Goal: Task Accomplishment & Management: Manage account settings

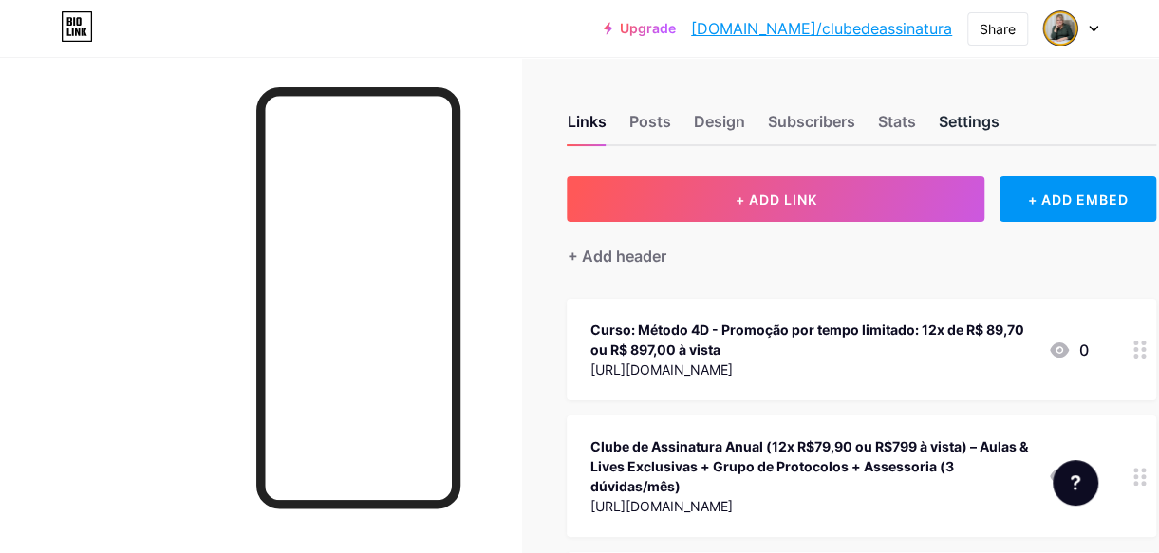
click at [975, 121] on div "Settings" at bounding box center [968, 127] width 61 height 34
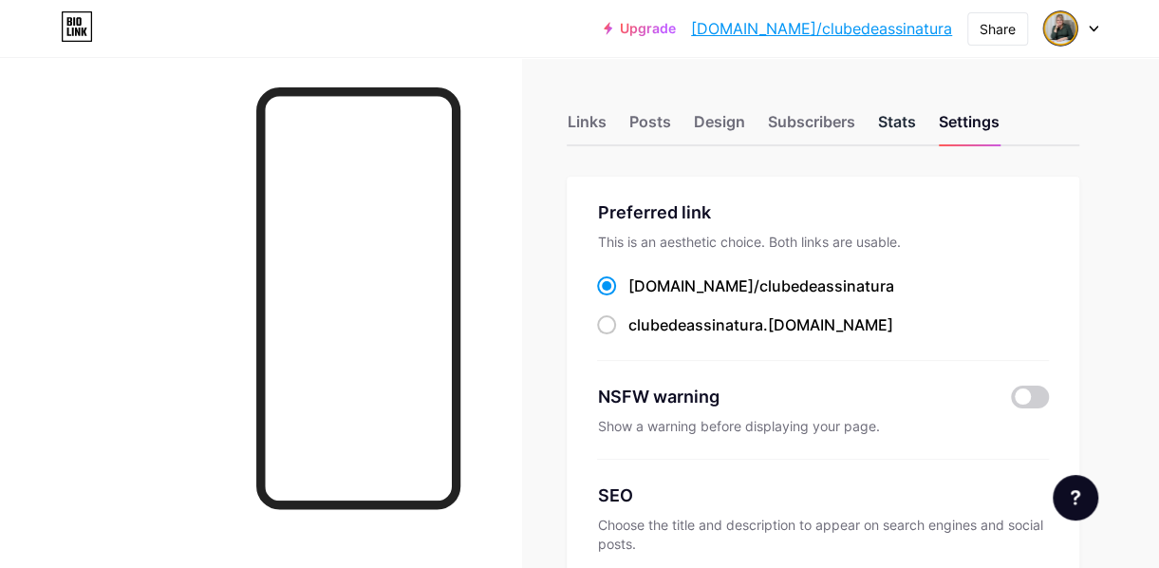
click at [905, 122] on div "Stats" at bounding box center [896, 127] width 38 height 34
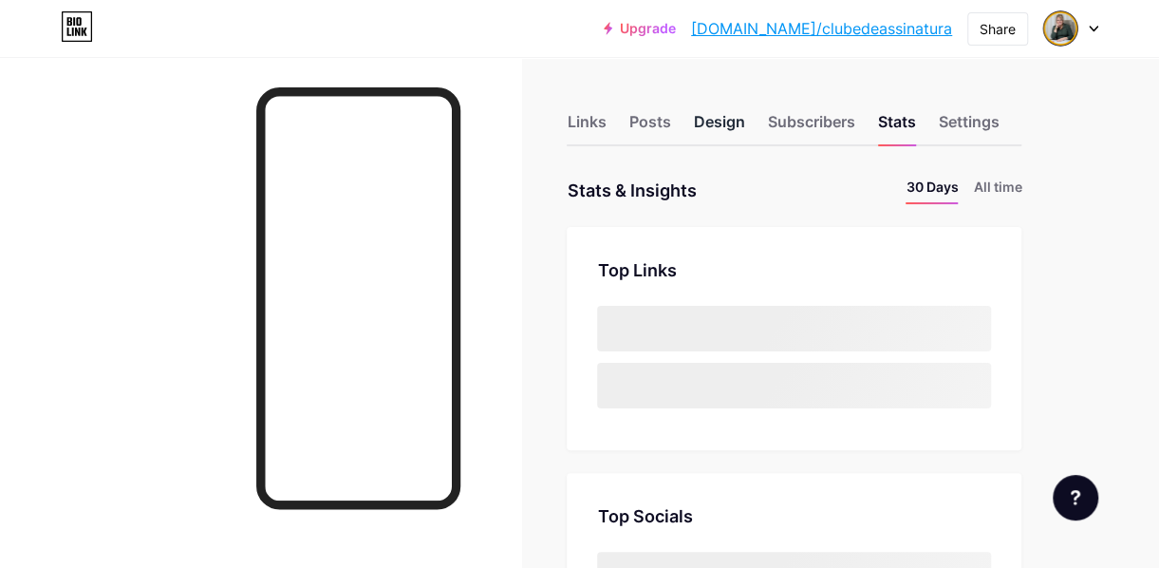
click at [734, 121] on div "Design" at bounding box center [718, 127] width 51 height 34
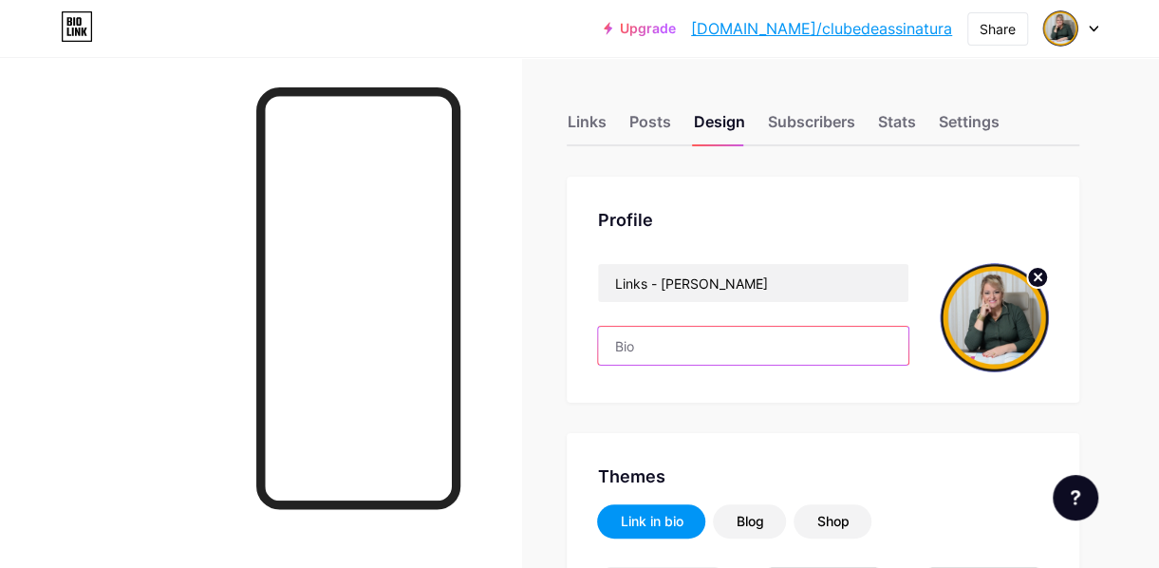
click at [688, 336] on input "text" at bounding box center [753, 346] width 310 height 38
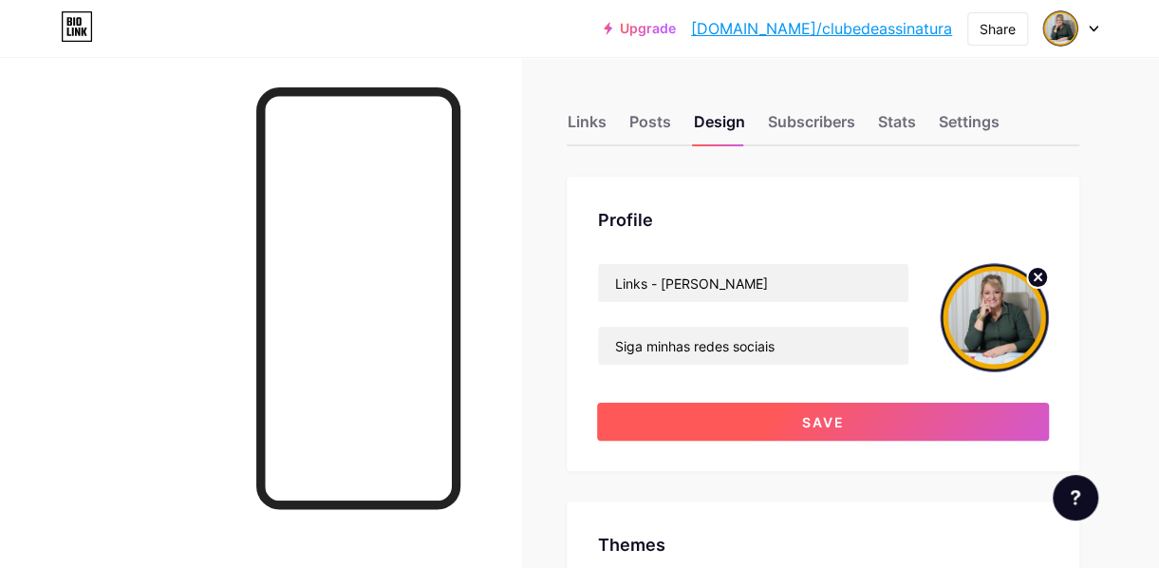
click at [805, 425] on span "Save" at bounding box center [823, 422] width 43 height 16
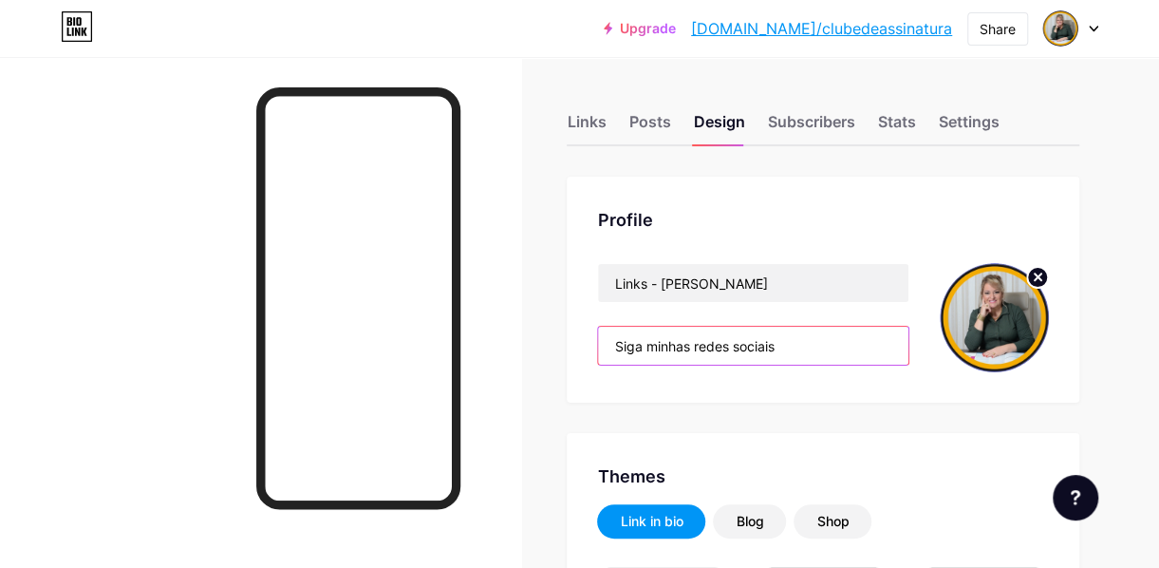
click at [616, 345] on input "Siga minhas redes sociais" at bounding box center [753, 346] width 310 height 38
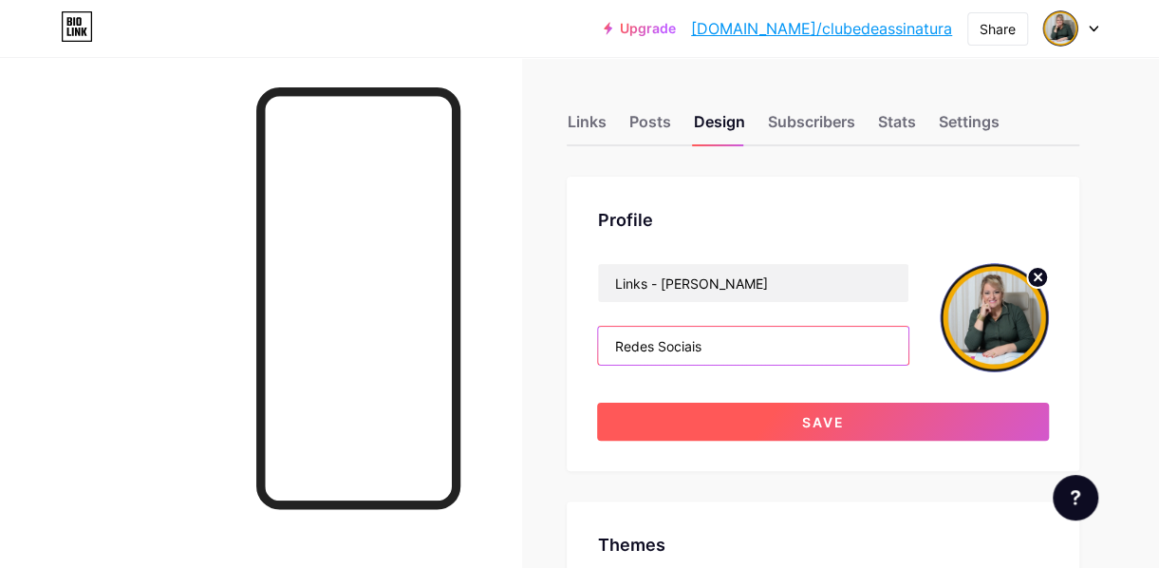
type input "Redes Sociais"
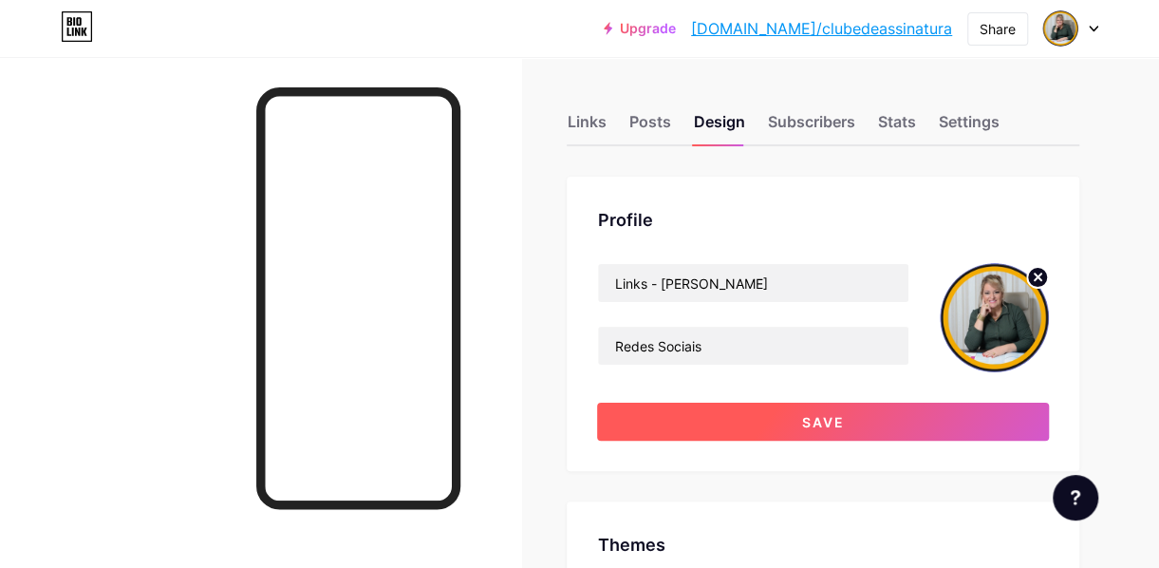
click at [821, 429] on span "Save" at bounding box center [823, 422] width 43 height 16
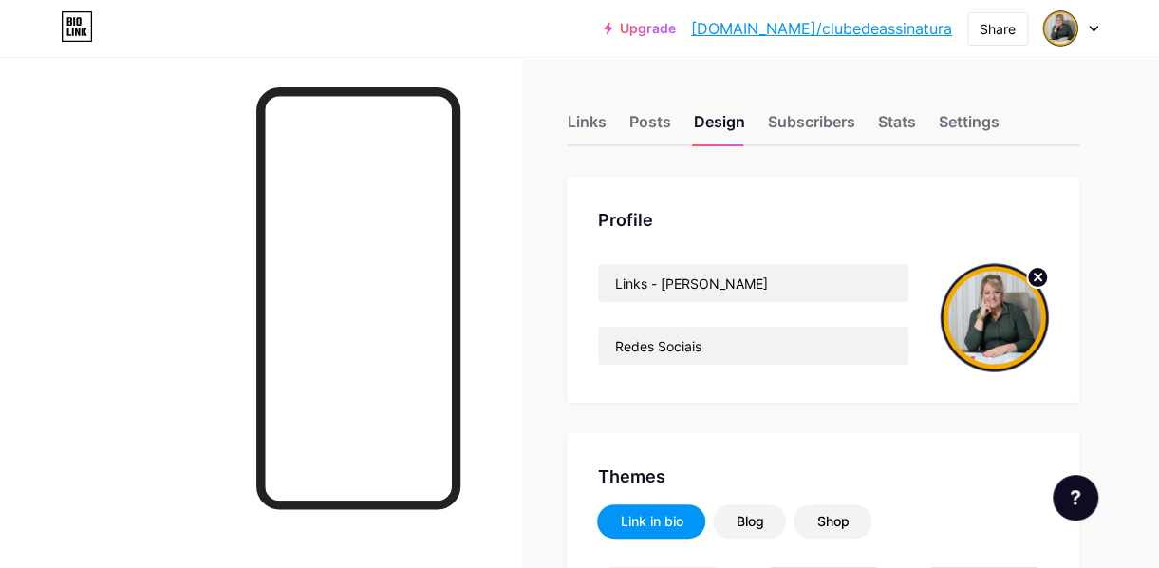
click at [86, 18] on icon at bounding box center [77, 26] width 32 height 30
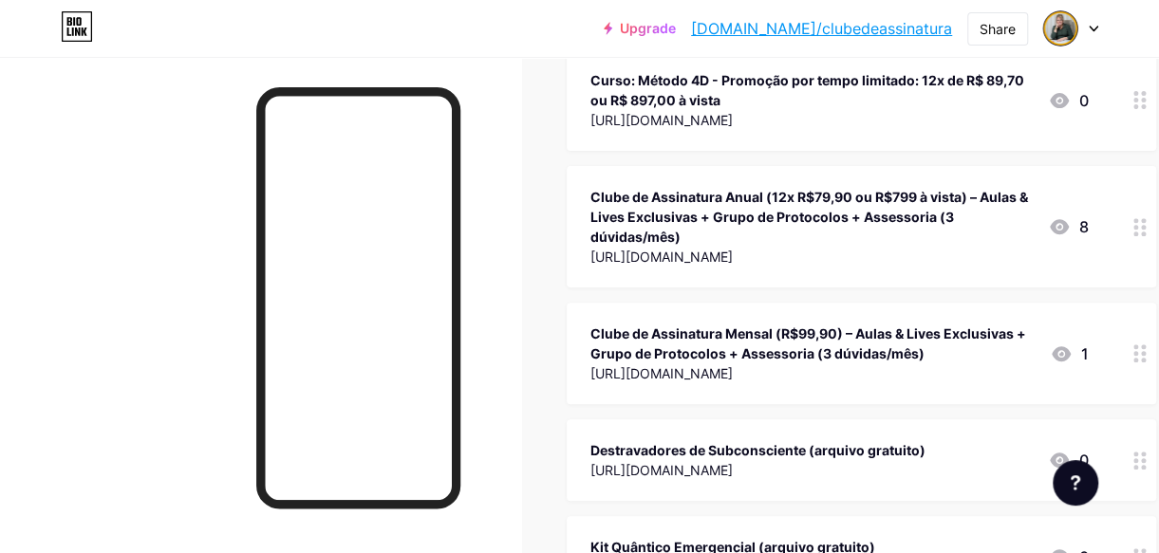
scroll to position [211, 0]
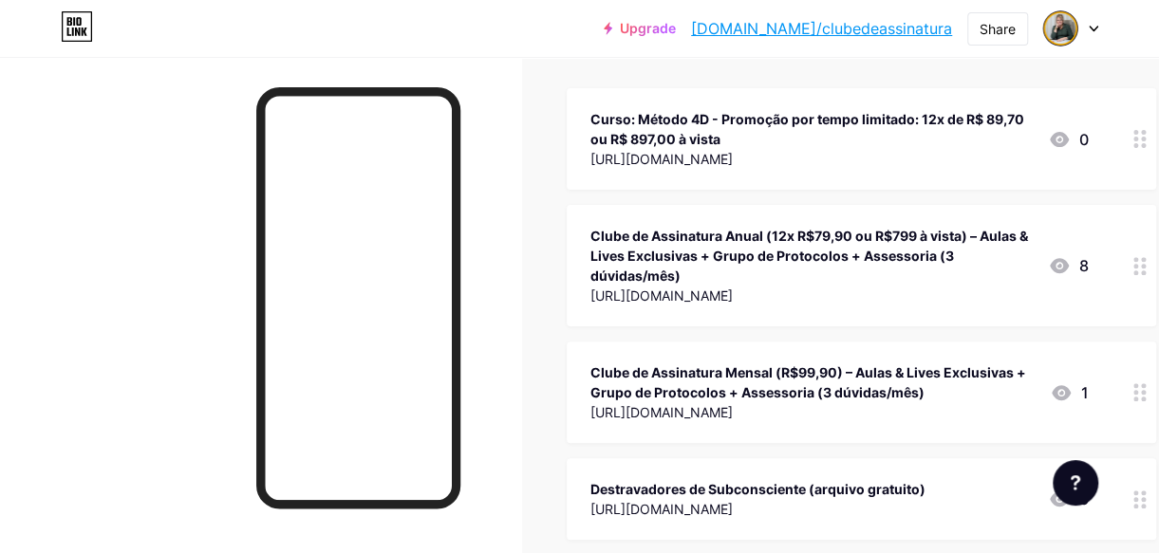
click at [853, 27] on link "[DOMAIN_NAME]/clubedeassinatura" at bounding box center [821, 28] width 261 height 23
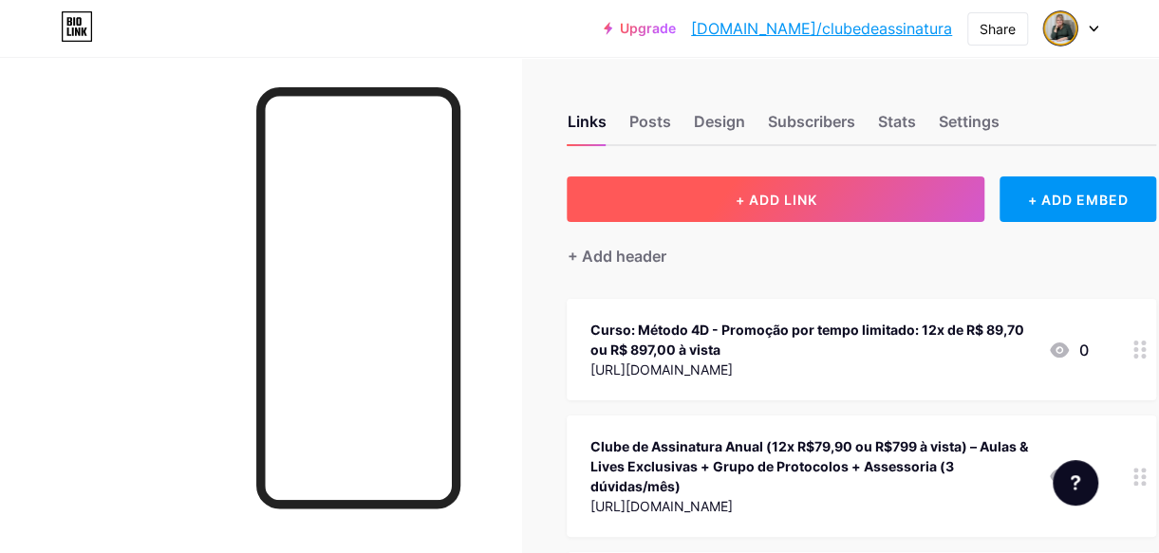
click at [736, 214] on button "+ ADD LINK" at bounding box center [776, 200] width 418 height 46
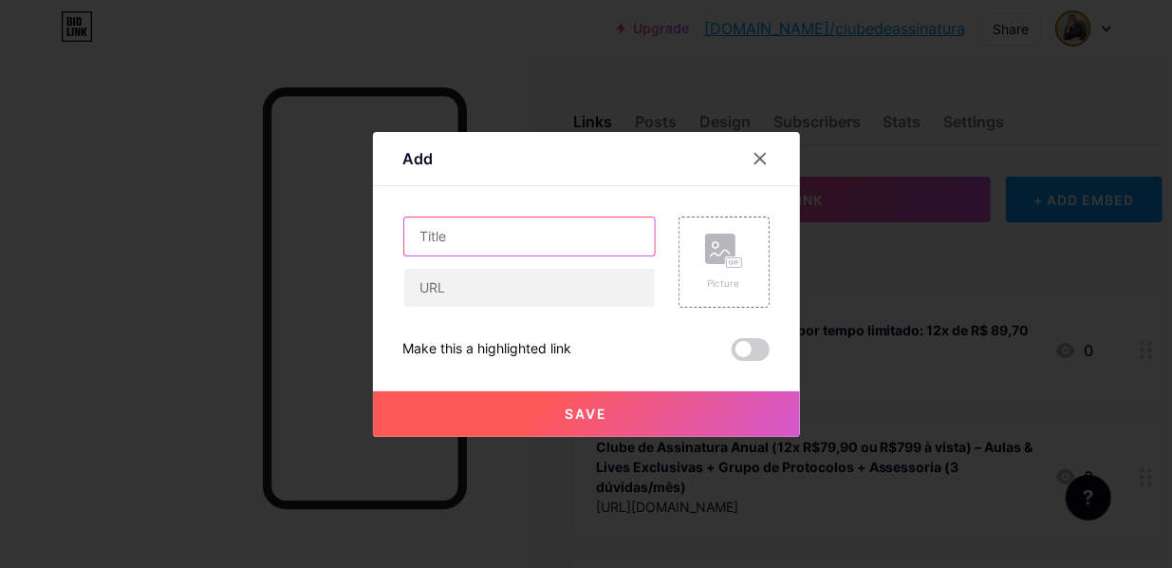
click at [557, 241] on input "text" at bounding box center [529, 236] width 251 height 38
type input "Instagram"
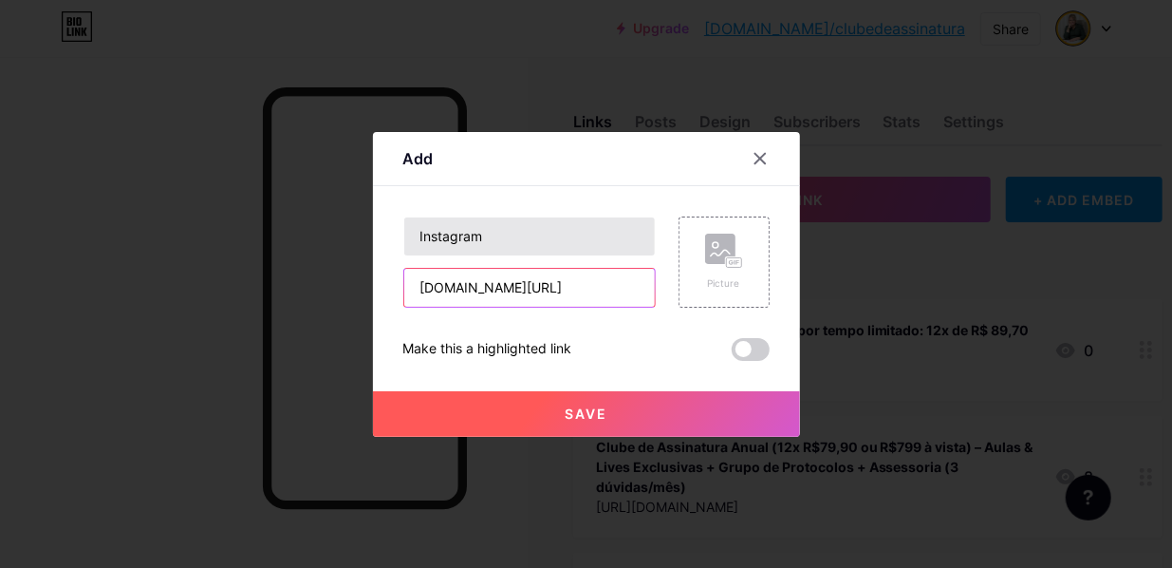
scroll to position [0, 50]
type input "[DOMAIN_NAME][URL]"
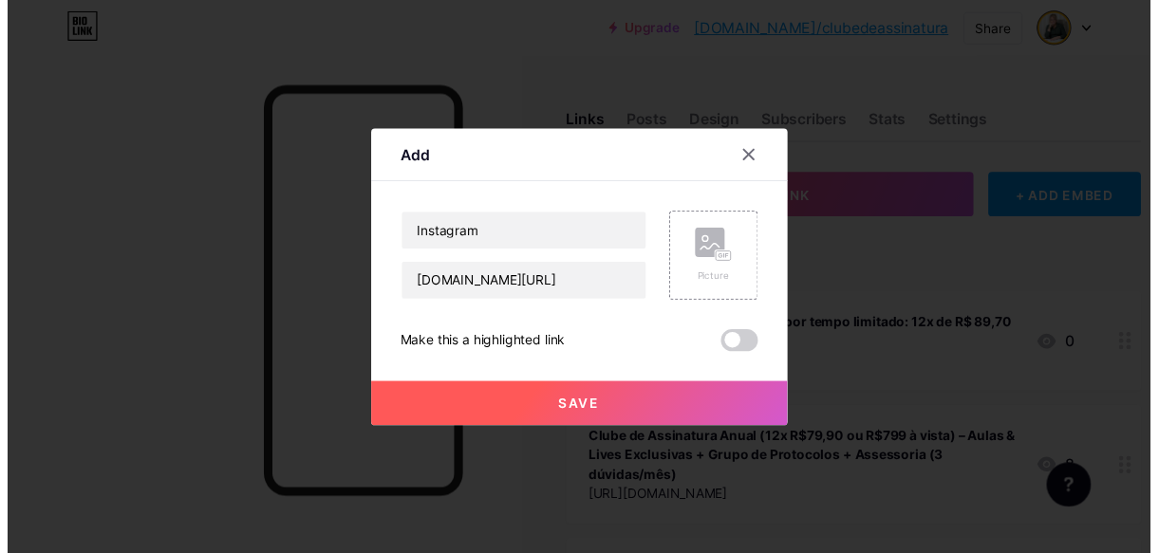
scroll to position [0, 0]
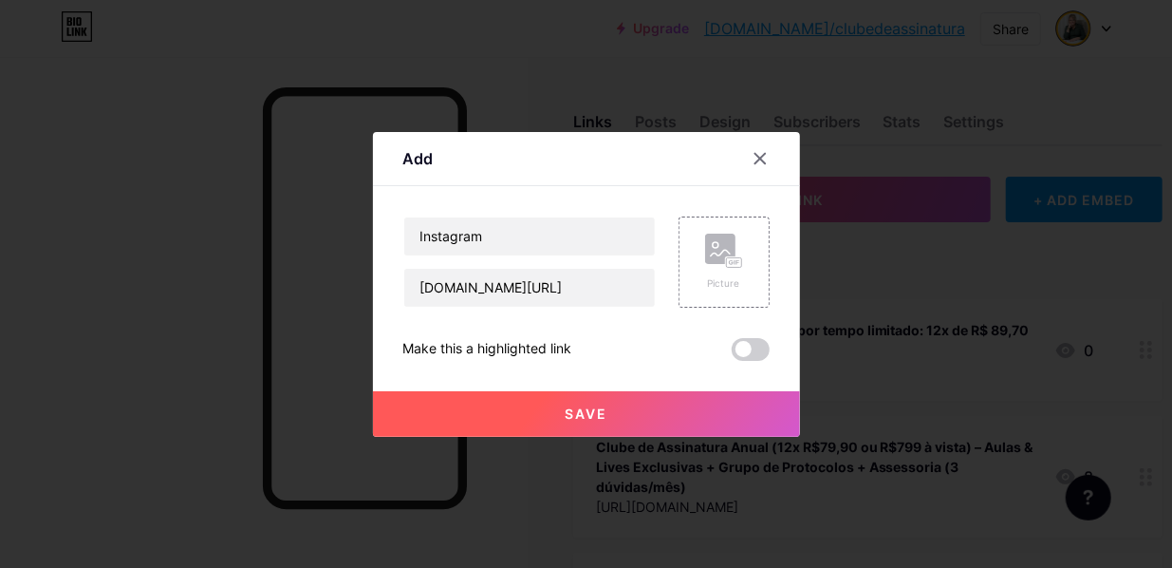
click at [624, 420] on button "Save" at bounding box center [586, 414] width 427 height 46
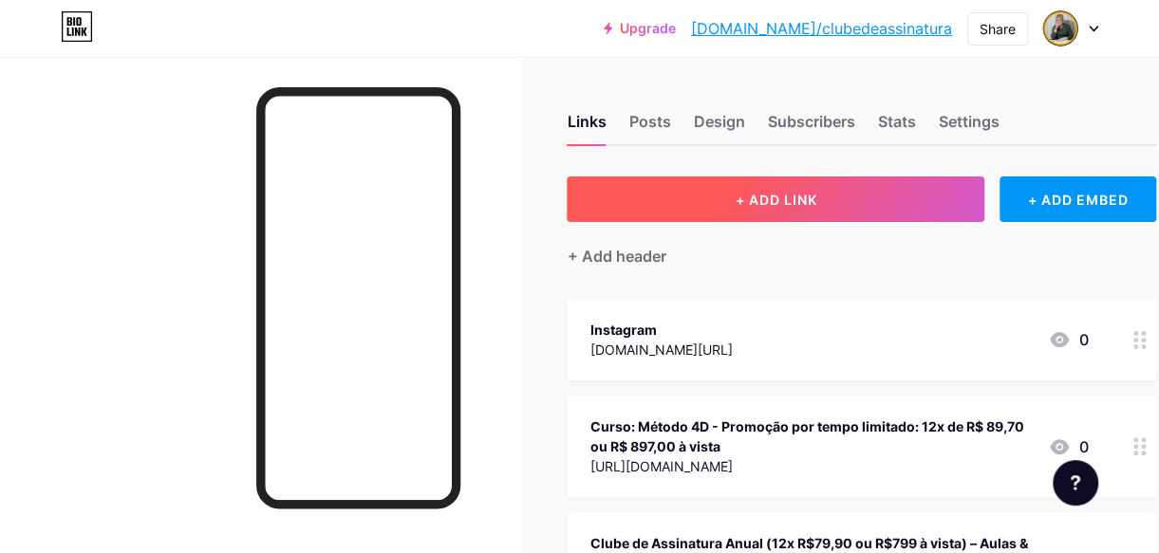
click at [901, 196] on button "+ ADD LINK" at bounding box center [776, 200] width 418 height 46
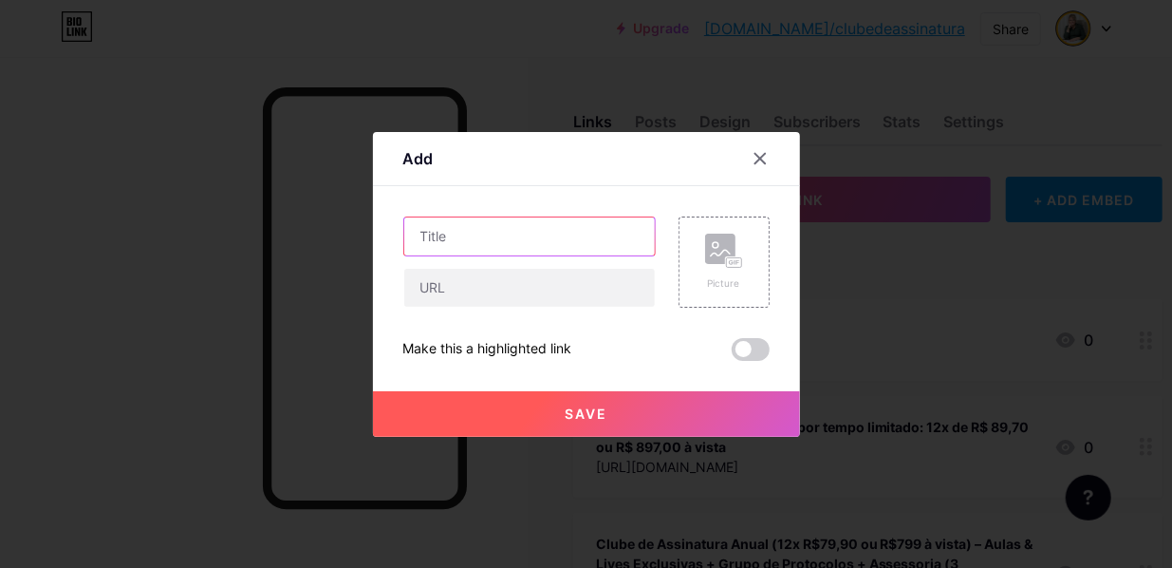
click at [523, 220] on input "text" at bounding box center [529, 236] width 251 height 38
type input "YouTube"
click at [761, 153] on icon at bounding box center [760, 158] width 15 height 15
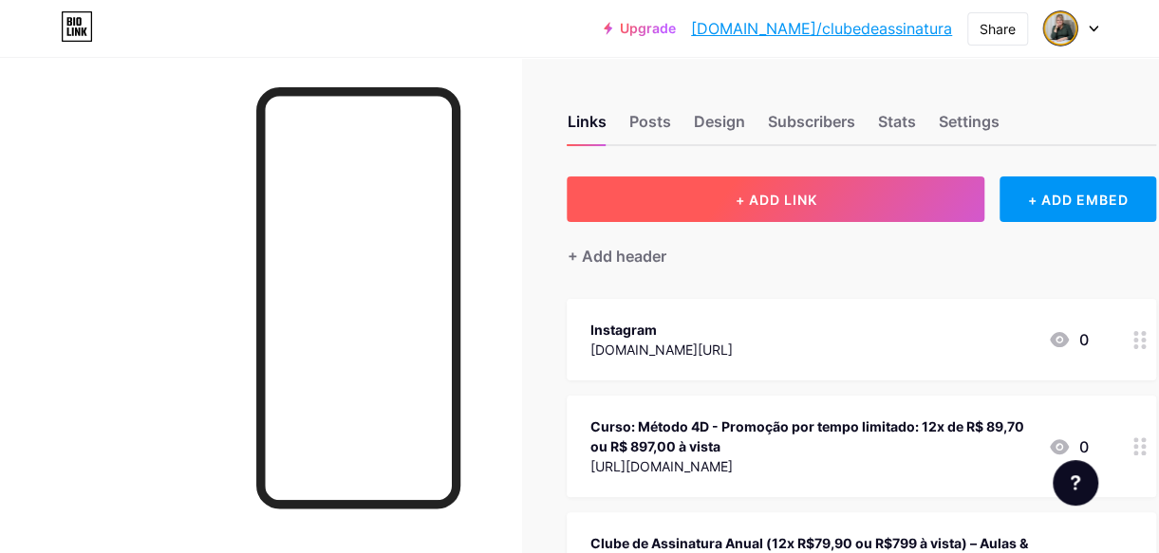
click at [789, 207] on button "+ ADD LINK" at bounding box center [776, 200] width 418 height 46
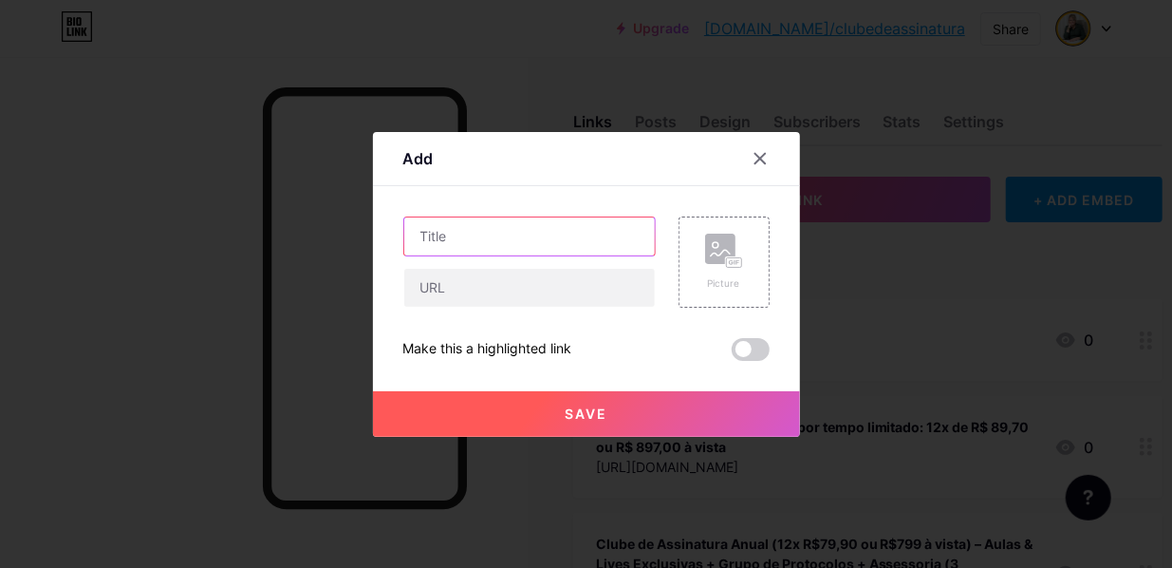
click at [544, 241] on input "text" at bounding box center [529, 236] width 251 height 38
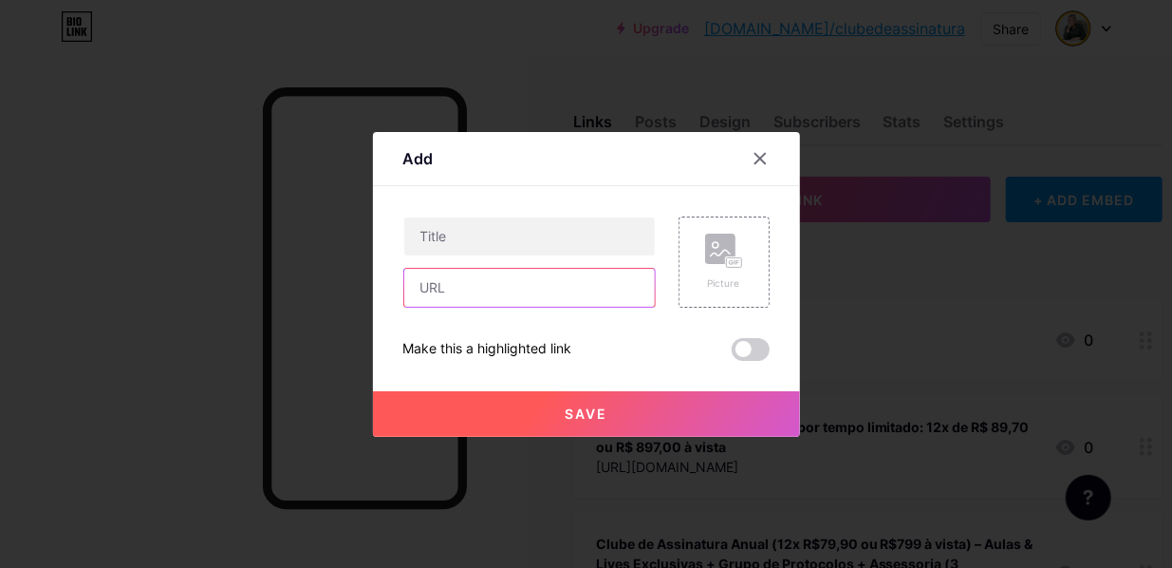
click at [529, 297] on input "text" at bounding box center [529, 288] width 251 height 38
paste input "[URL][DOMAIN_NAME][PERSON_NAME]"
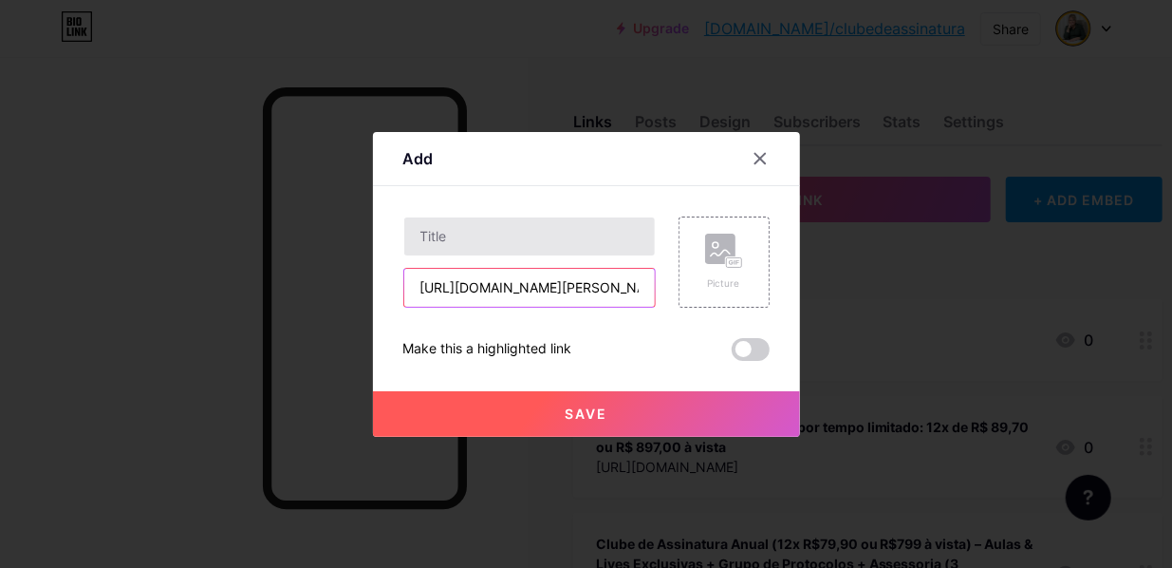
scroll to position [0, 42]
type input "[URL][DOMAIN_NAME][PERSON_NAME]"
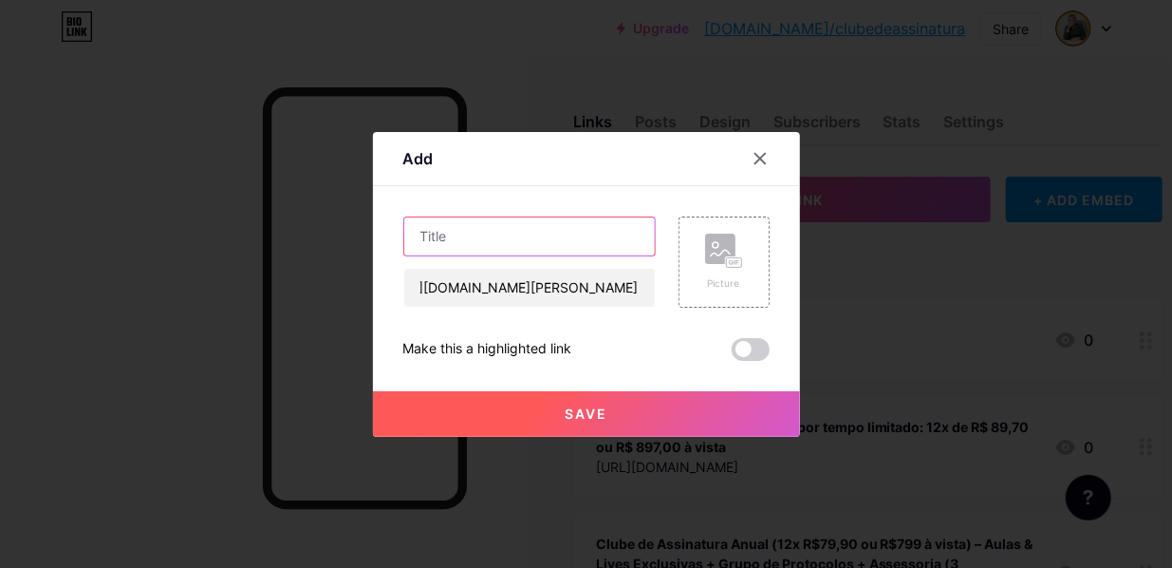
scroll to position [0, 0]
click at [505, 235] on input "text" at bounding box center [529, 236] width 251 height 38
type input "YouTube"
click at [563, 410] on button "Save" at bounding box center [586, 414] width 427 height 46
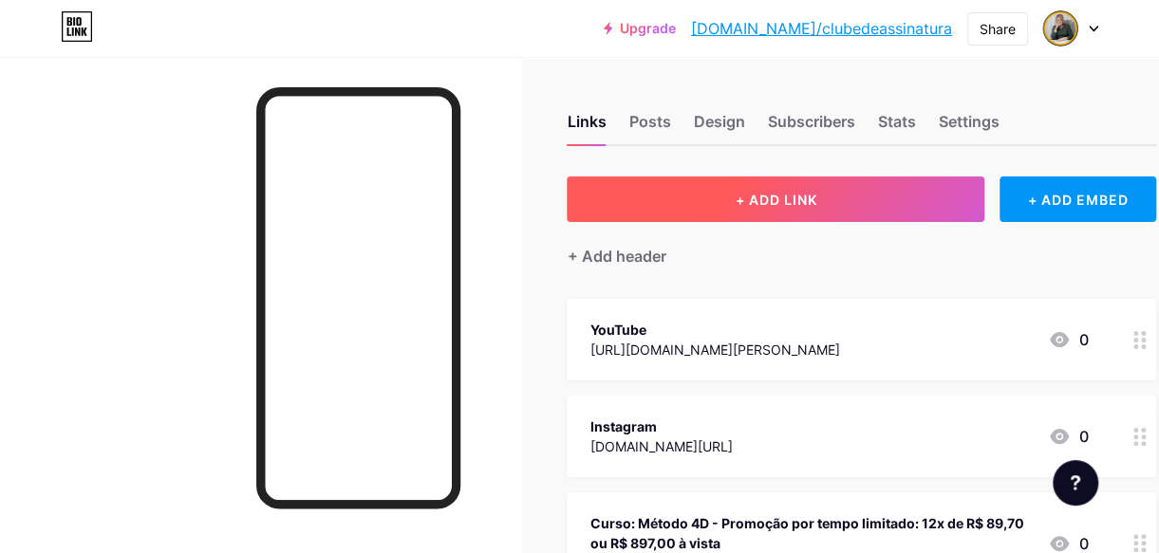
click at [760, 195] on span "+ ADD LINK" at bounding box center [776, 200] width 82 height 16
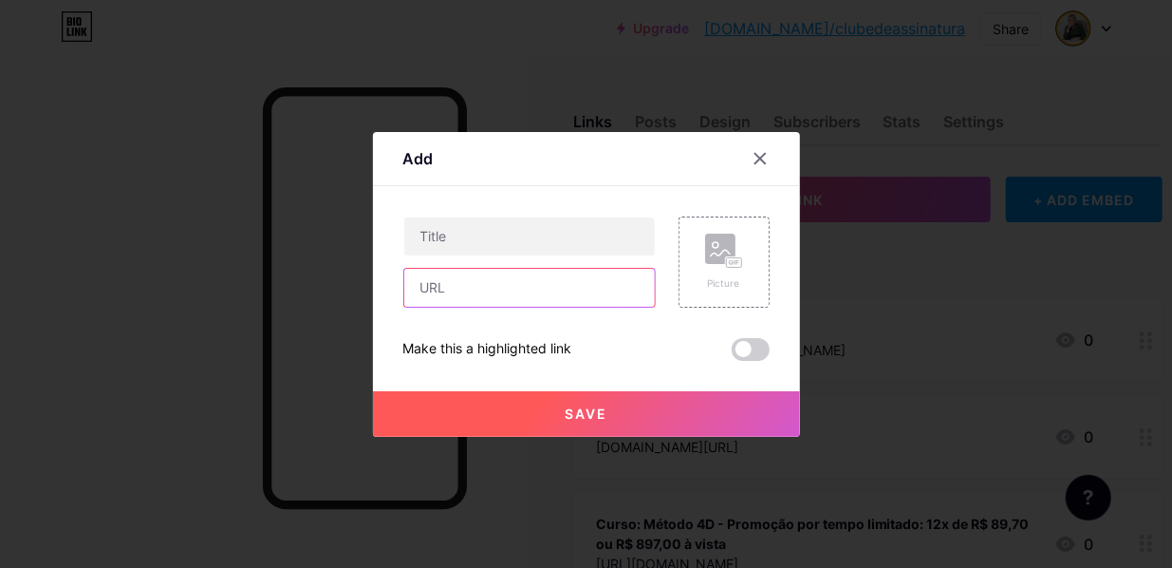
click at [559, 293] on input "text" at bounding box center [529, 288] width 251 height 38
paste input "[URL][DOMAIN_NAME]"
type input "[URL][DOMAIN_NAME]"
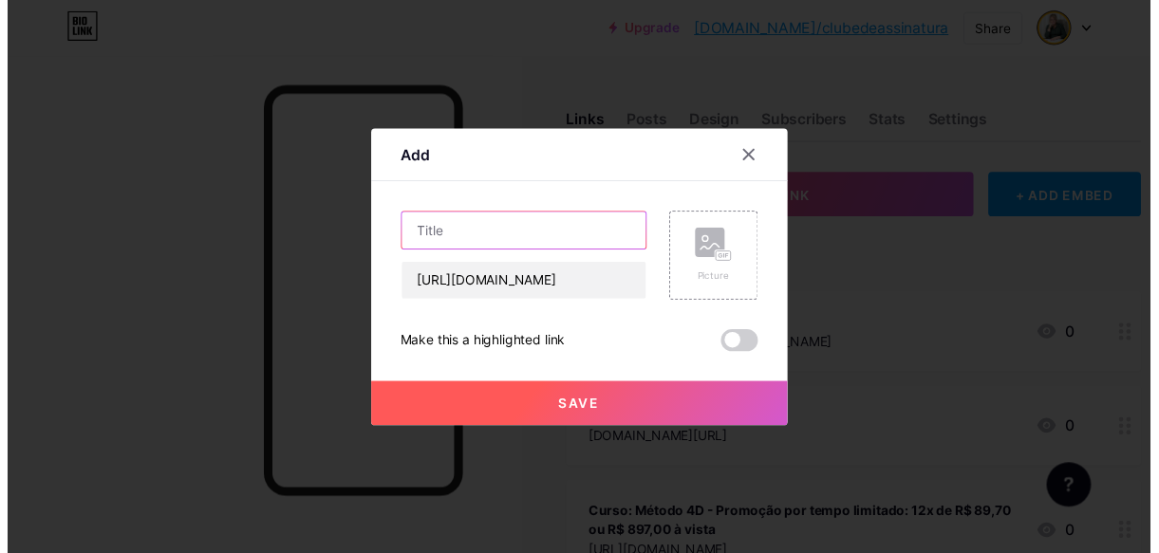
scroll to position [0, 0]
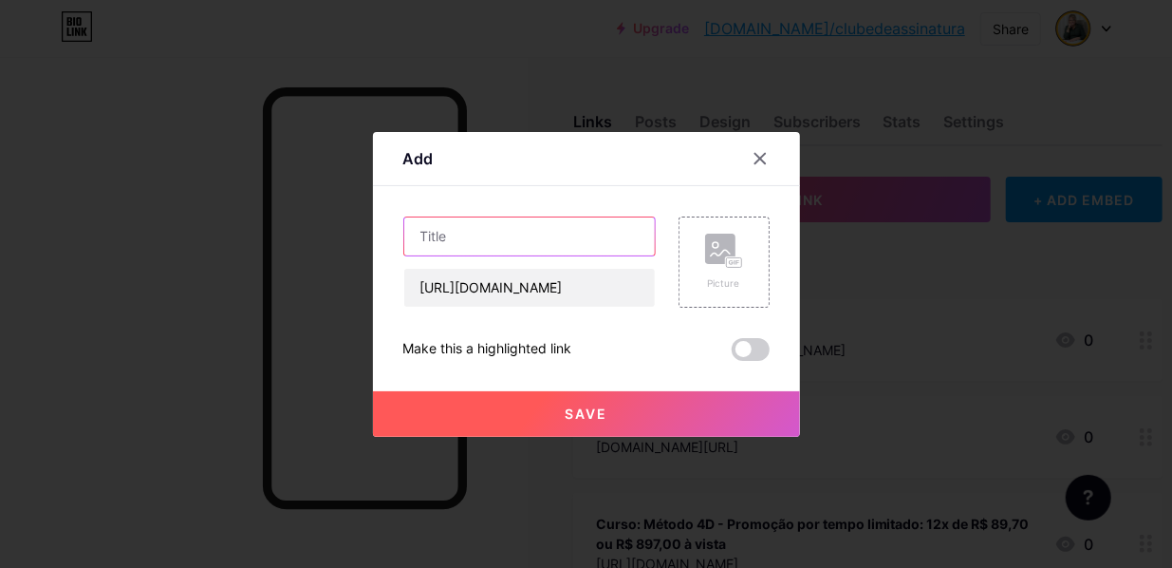
click at [549, 234] on input "text" at bounding box center [529, 236] width 251 height 38
type input "Facebook"
click at [589, 409] on span "Save" at bounding box center [586, 413] width 43 height 16
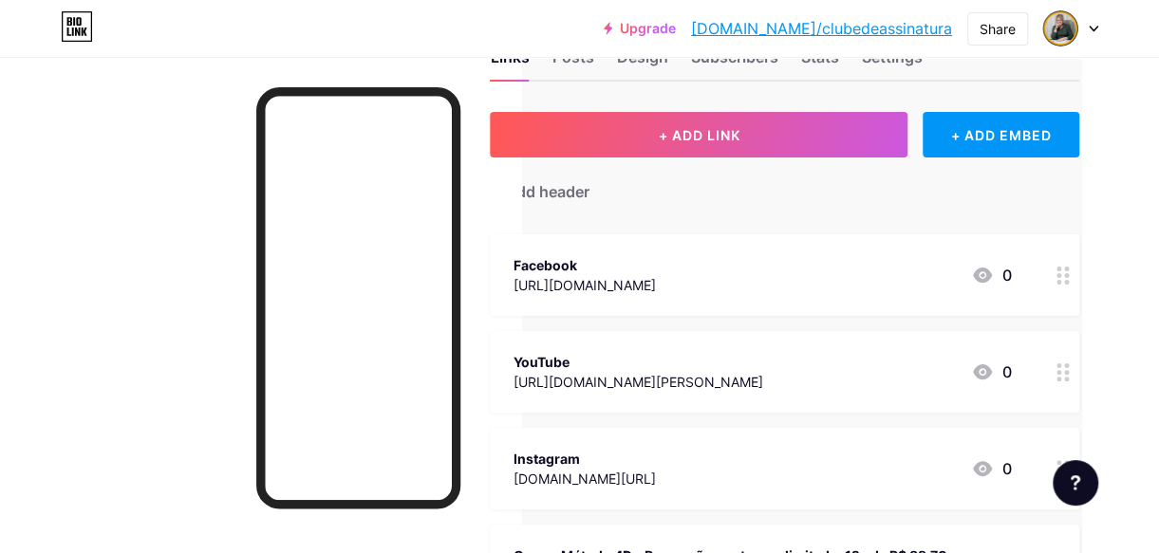
scroll to position [95, 84]
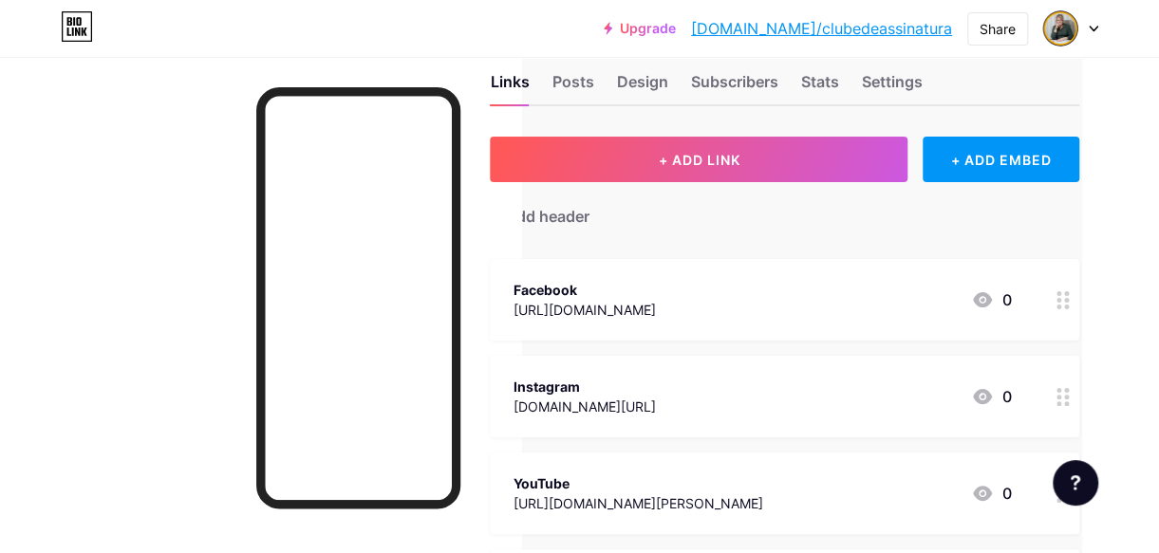
scroll to position [0, 84]
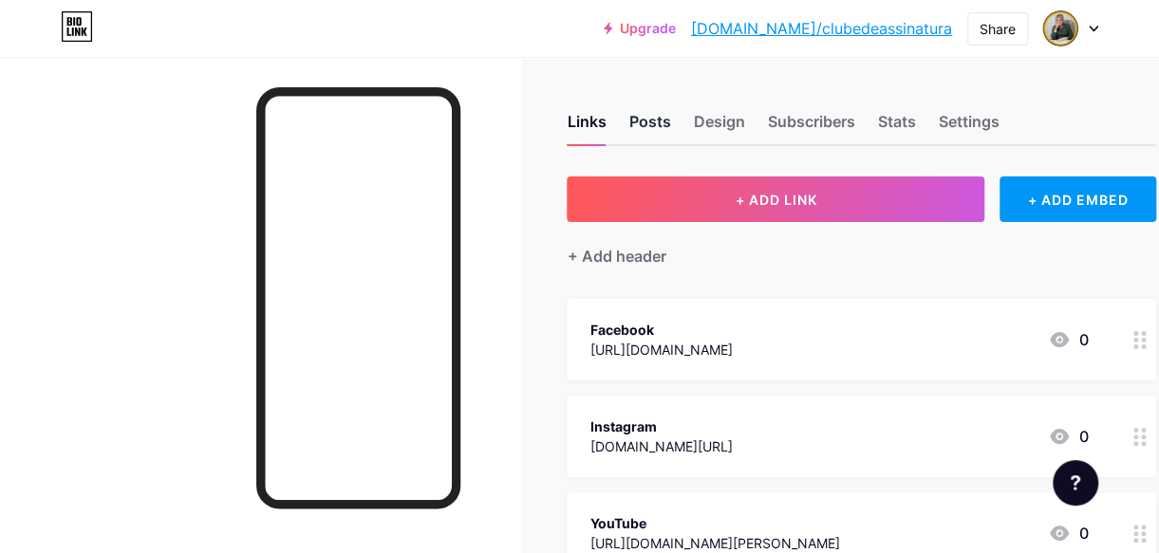
click at [650, 127] on div "Posts" at bounding box center [649, 127] width 42 height 34
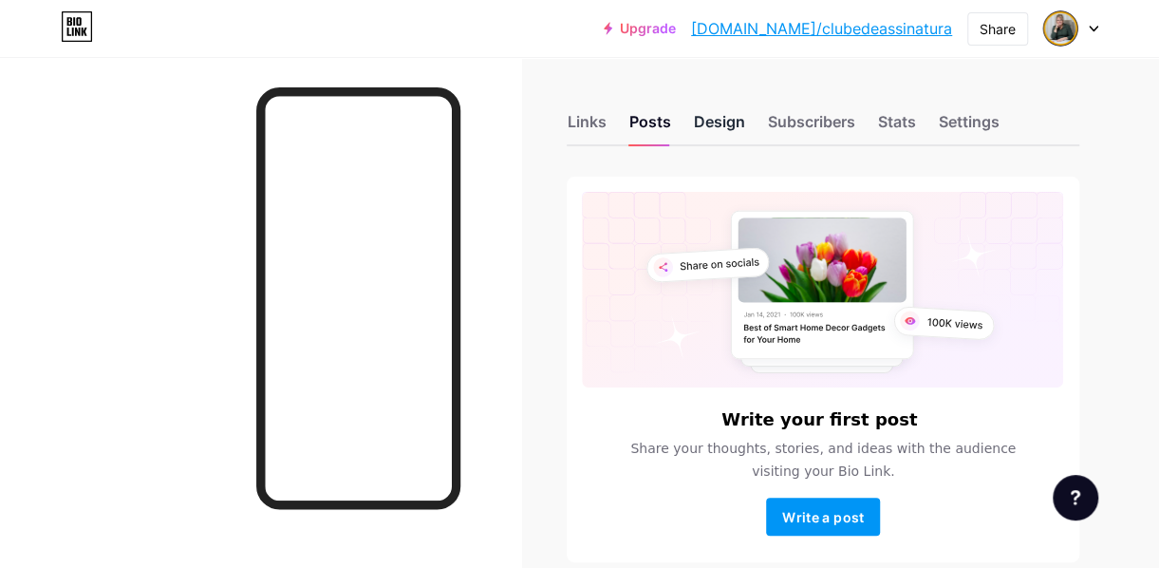
click at [737, 120] on div "Design" at bounding box center [718, 127] width 51 height 34
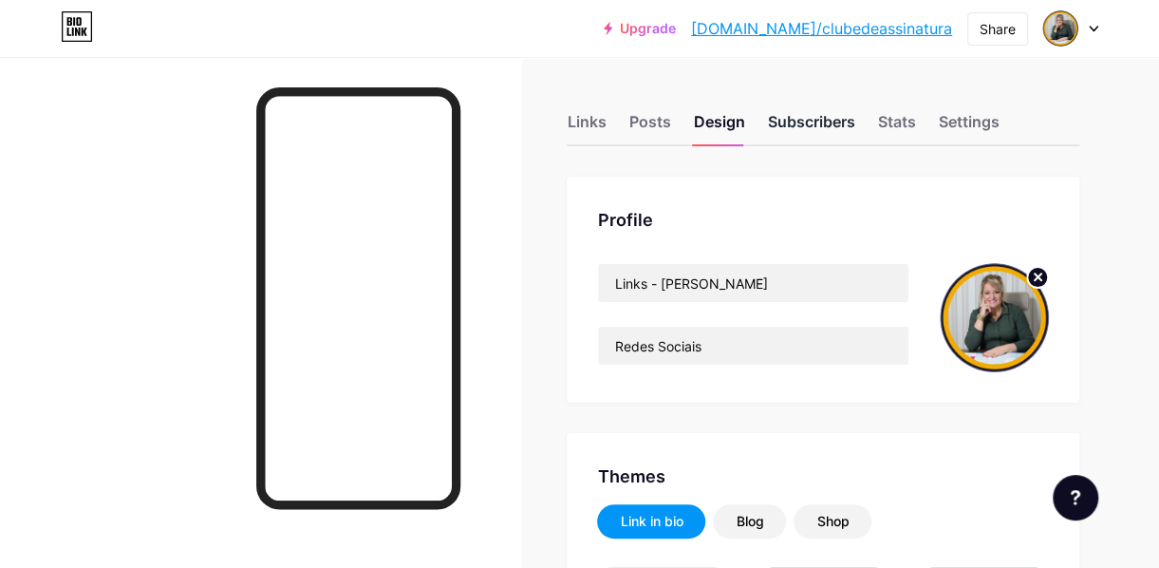
click at [825, 129] on div "Subscribers" at bounding box center [810, 127] width 87 height 34
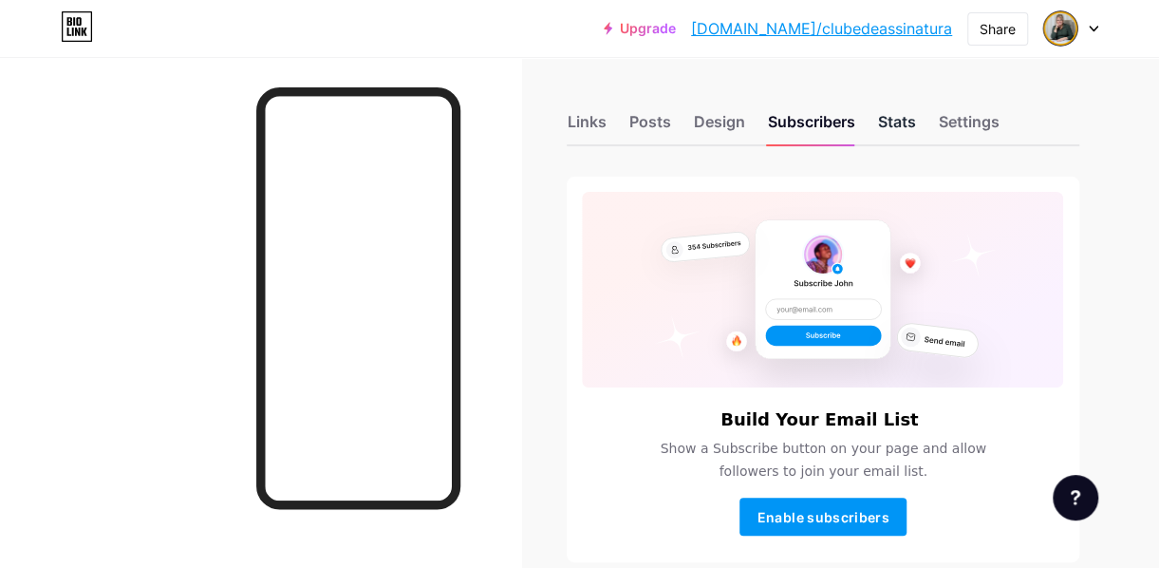
click at [908, 129] on div "Stats" at bounding box center [896, 127] width 38 height 34
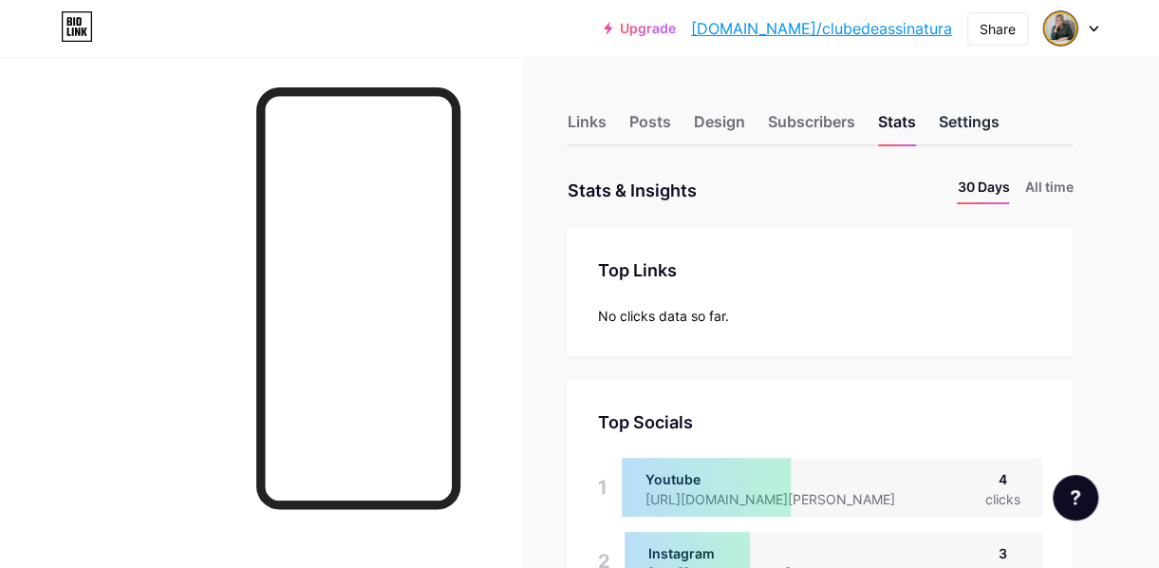
scroll to position [568, 1158]
click at [970, 129] on div "Settings" at bounding box center [968, 127] width 61 height 34
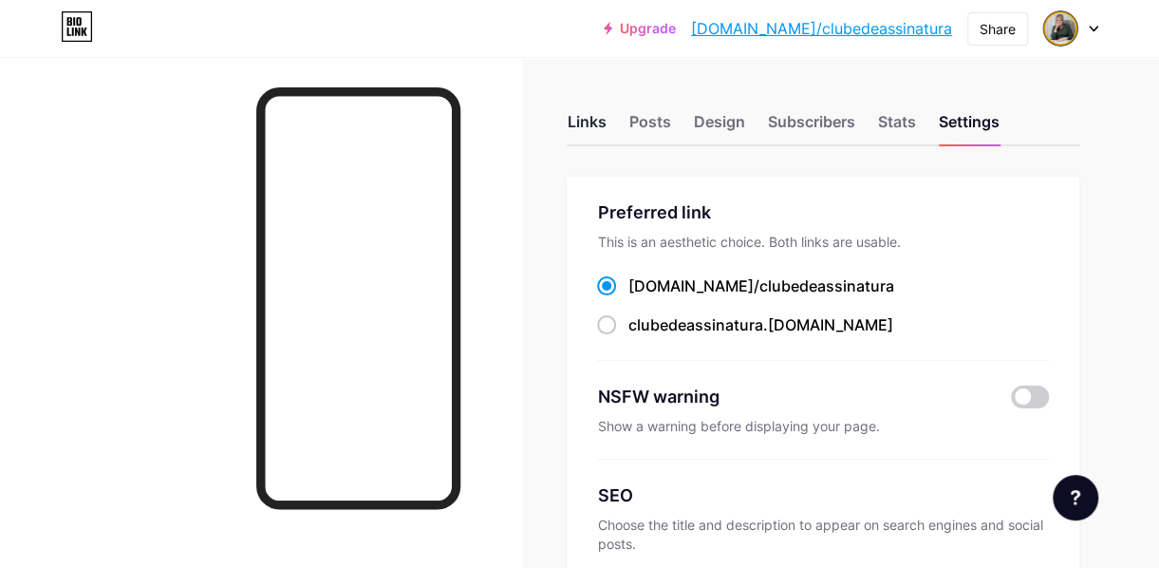
click at [586, 116] on div "Links" at bounding box center [586, 127] width 39 height 34
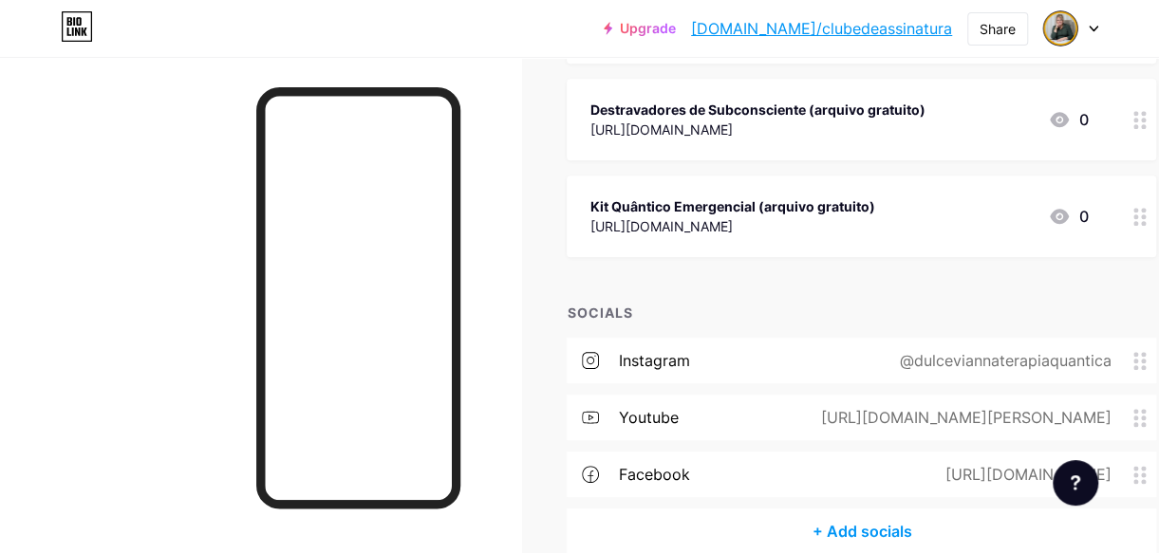
scroll to position [976, 0]
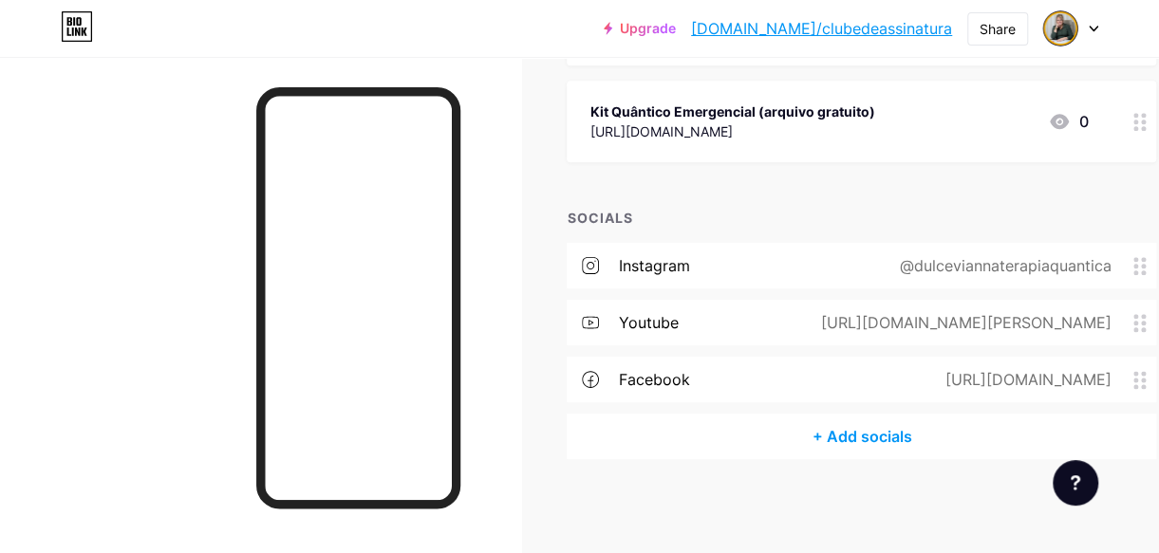
click at [1138, 271] on circle at bounding box center [1135, 273] width 5 height 5
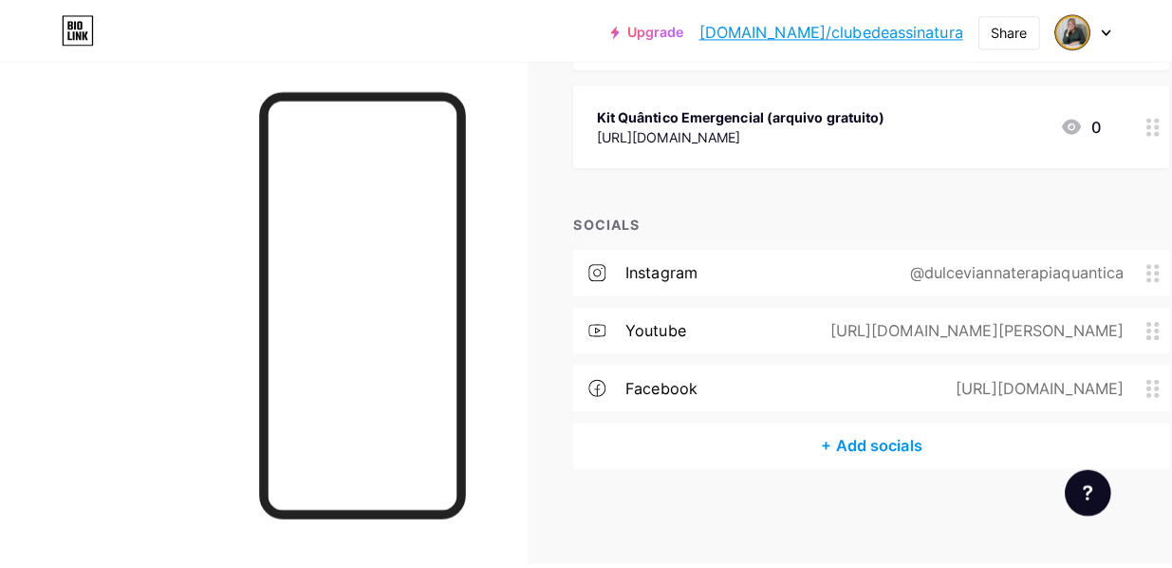
scroll to position [961, 0]
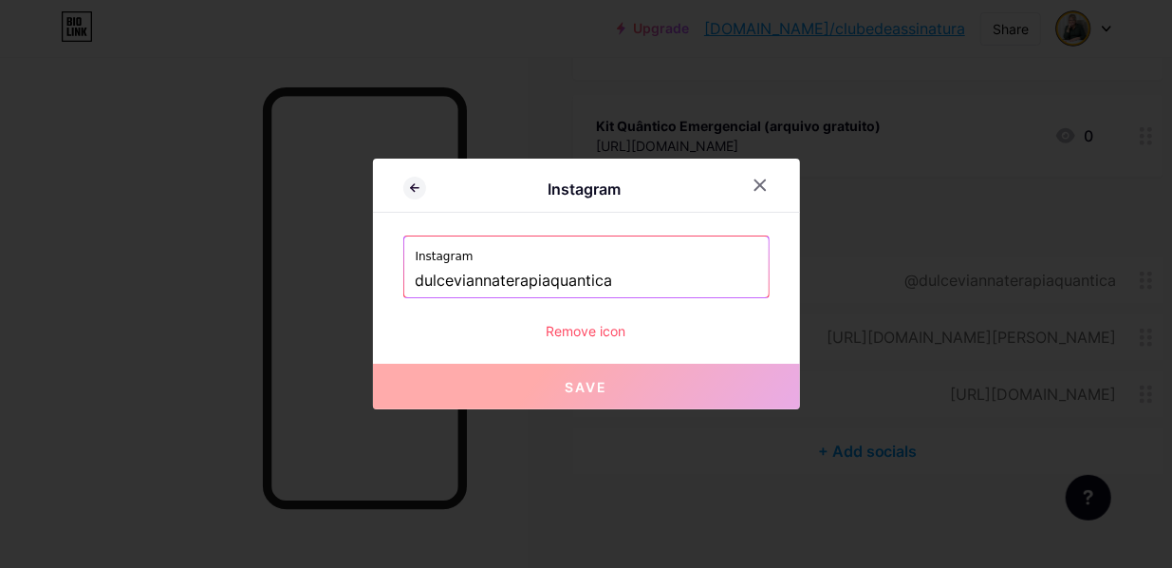
click at [601, 336] on div "Remove icon" at bounding box center [586, 331] width 366 height 20
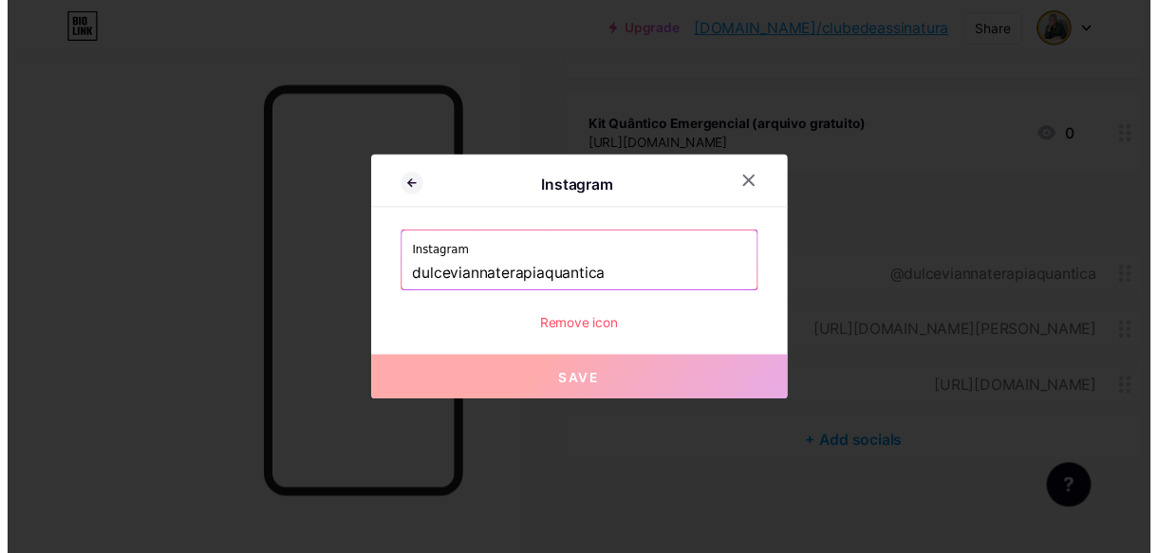
scroll to position [976, 0]
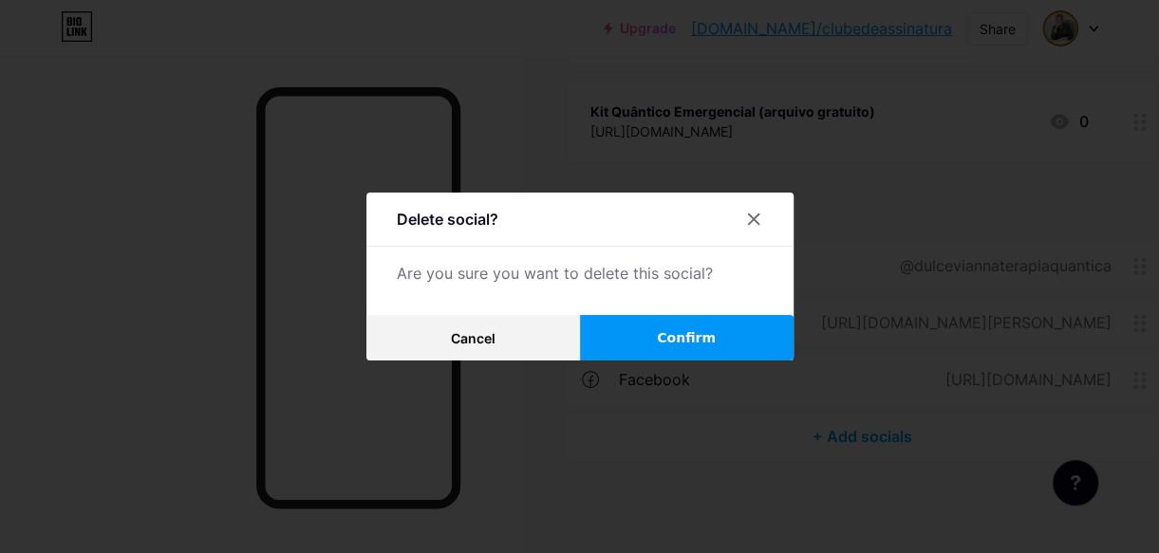
drag, startPoint x: 691, startPoint y: 336, endPoint x: 760, endPoint y: 290, distance: 82.9
click at [691, 337] on span "Confirm" at bounding box center [686, 338] width 59 height 20
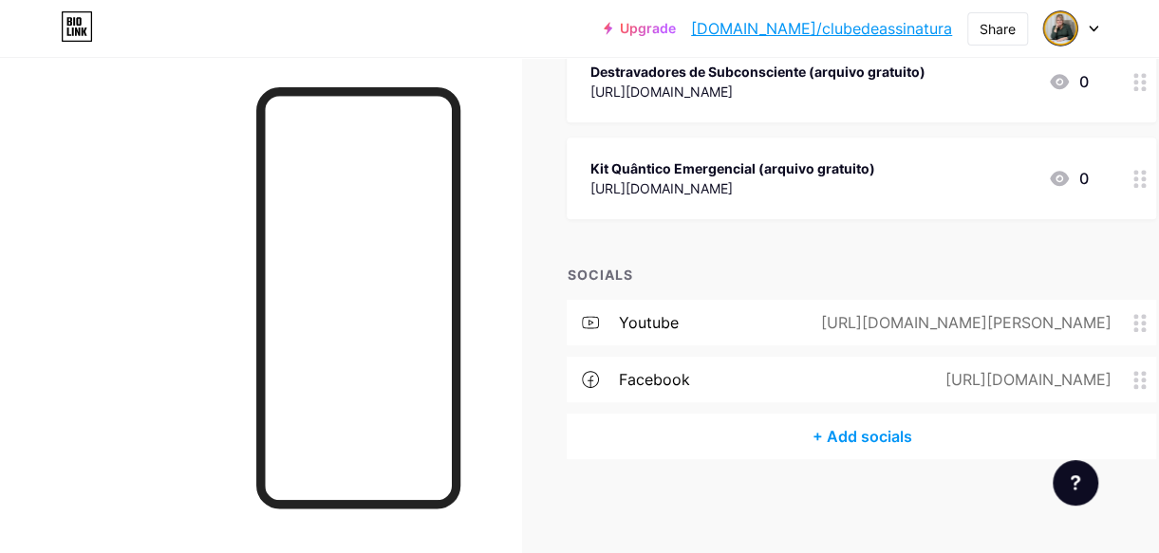
click at [712, 313] on div "youtube [URL][DOMAIN_NAME][PERSON_NAME]" at bounding box center [861, 323] width 589 height 46
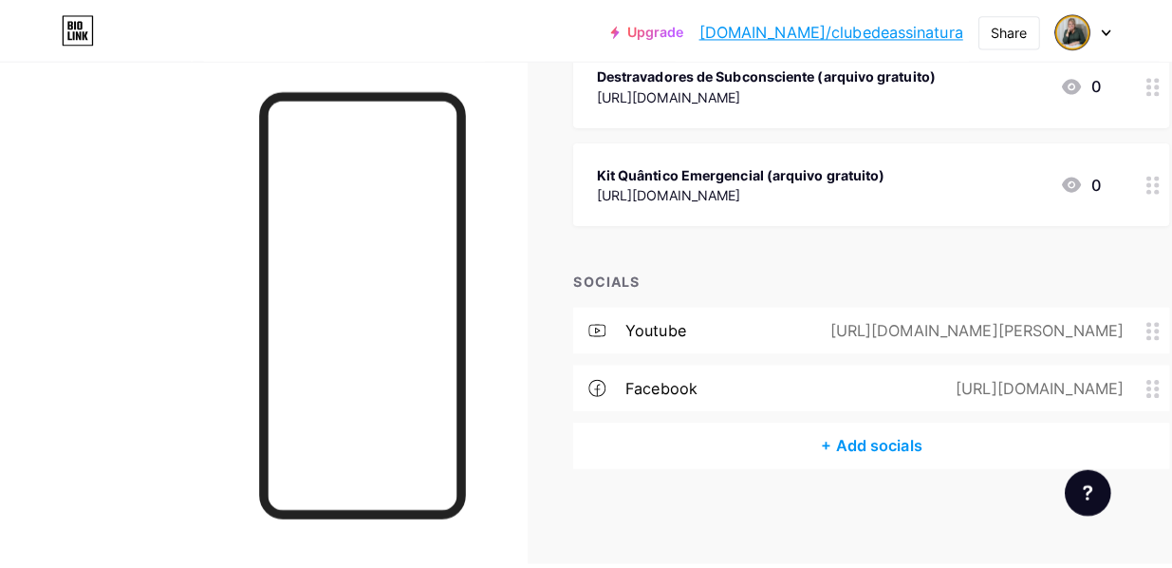
scroll to position [905, 0]
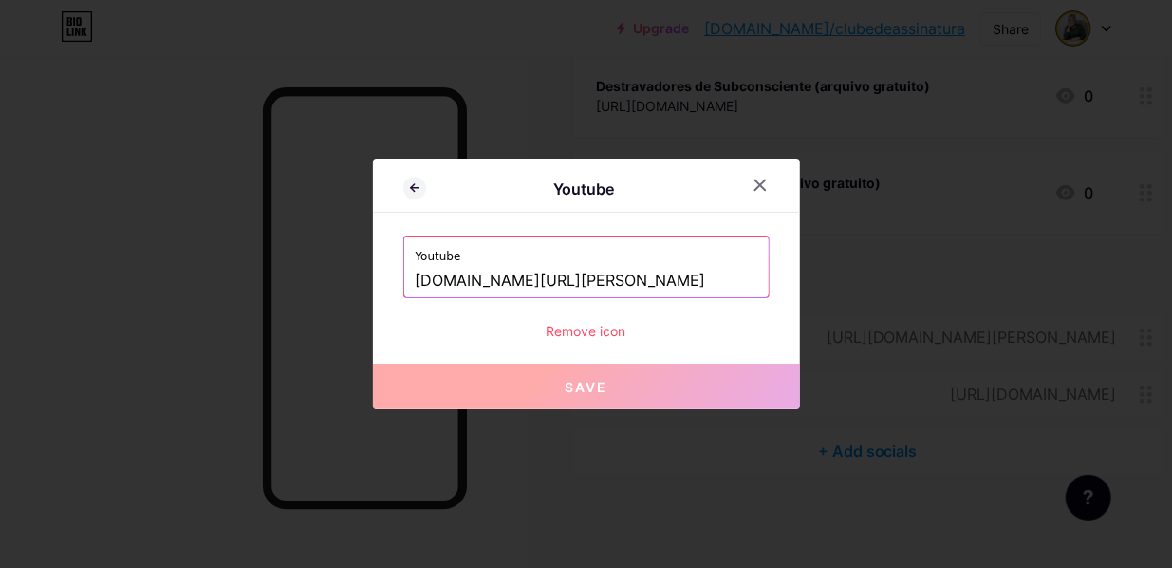
click at [610, 331] on div "Remove icon" at bounding box center [586, 331] width 366 height 20
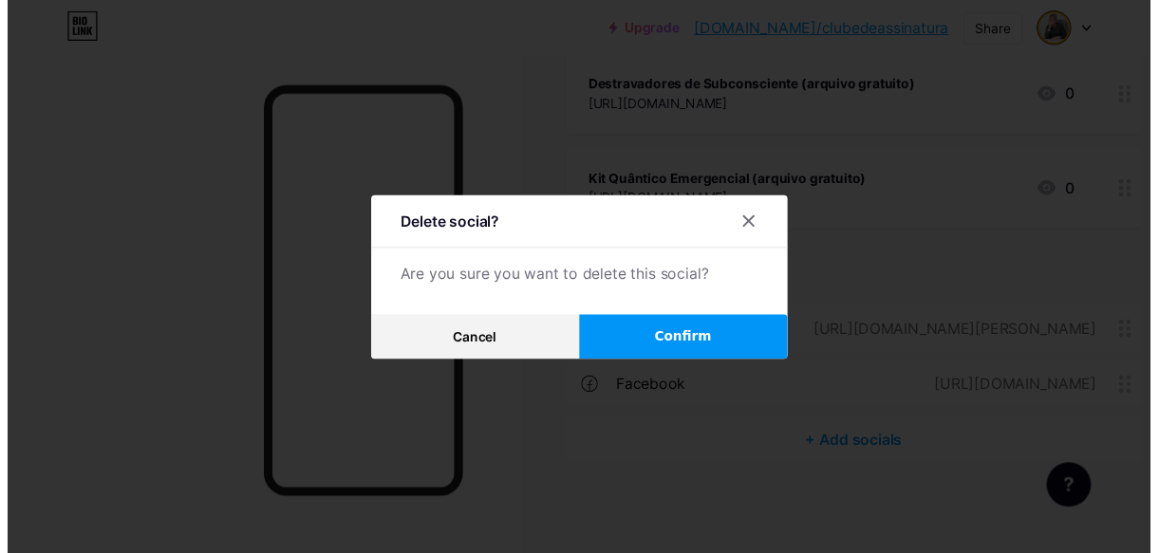
scroll to position [919, 0]
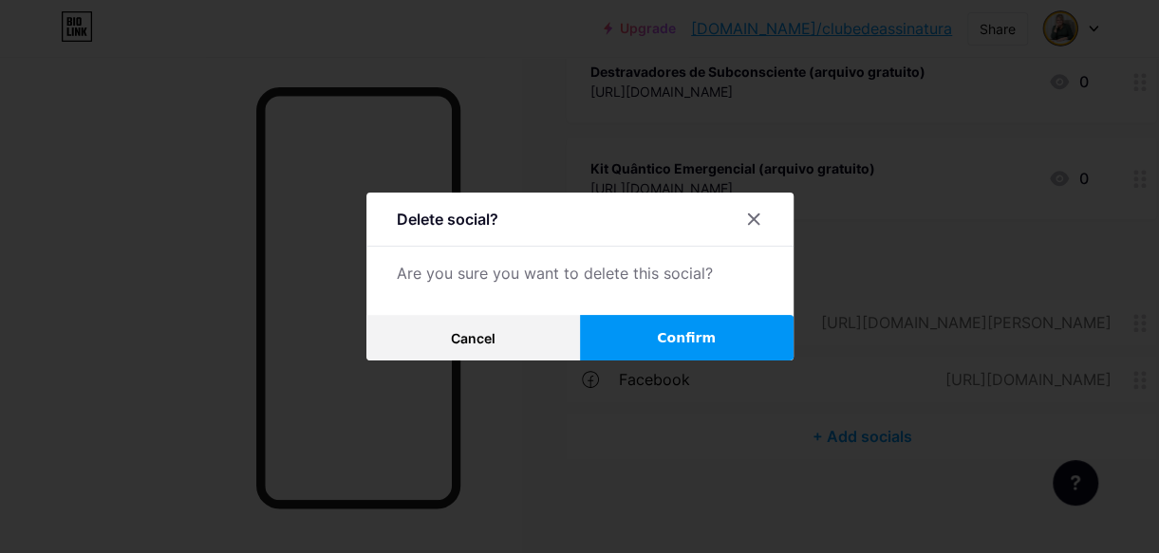
click at [660, 338] on button "Confirm" at bounding box center [687, 338] width 214 height 46
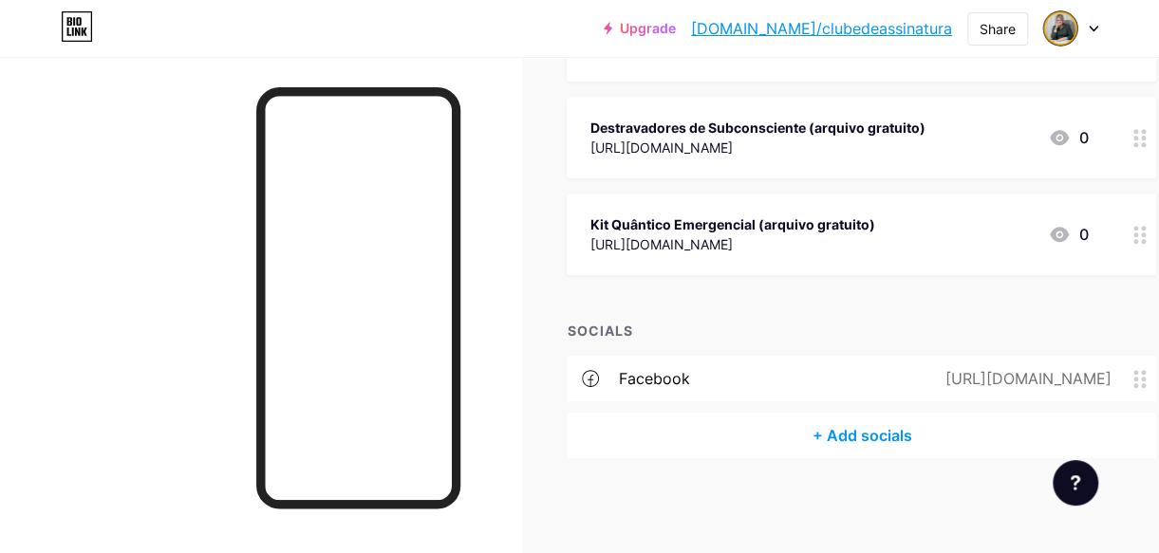
scroll to position [862, 0]
click at [724, 370] on div "facebook [URL][DOMAIN_NAME]" at bounding box center [861, 380] width 589 height 46
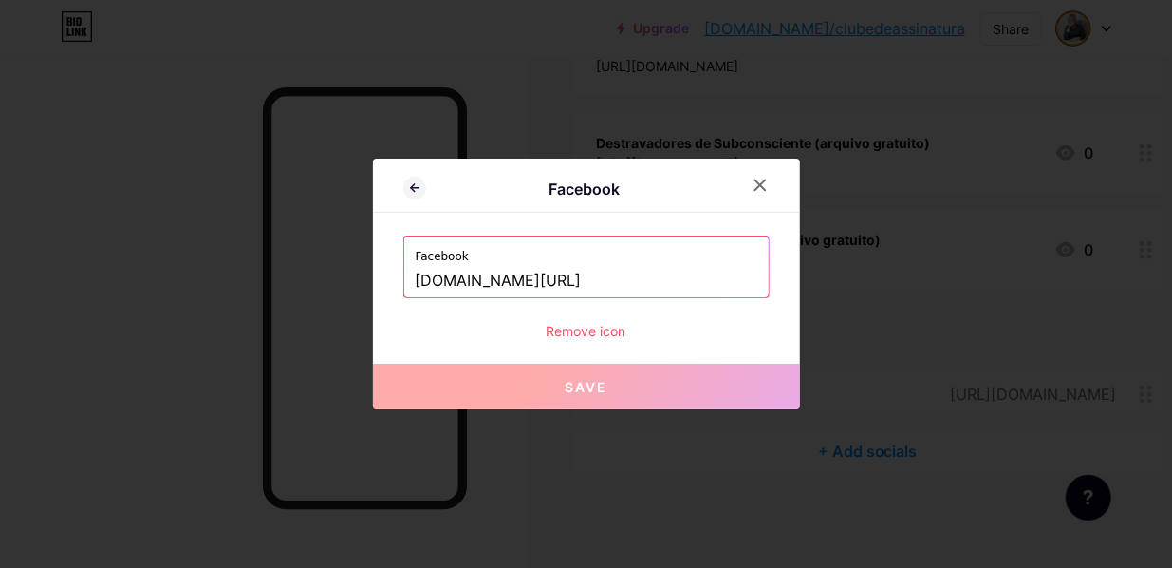
click at [625, 332] on div "Remove icon" at bounding box center [586, 331] width 366 height 20
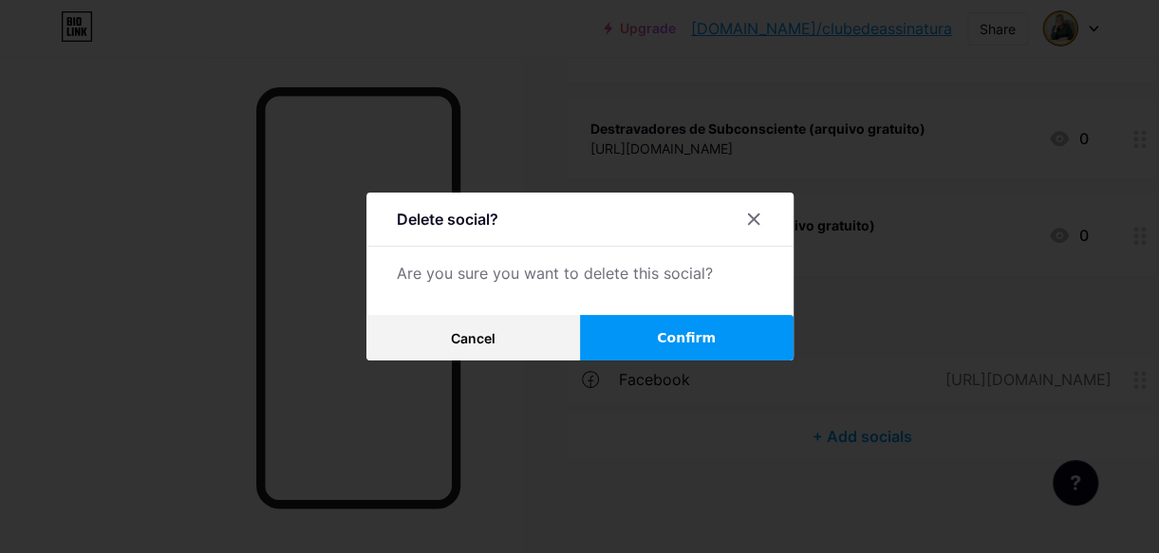
click at [679, 332] on button "Confirm" at bounding box center [687, 338] width 214 height 46
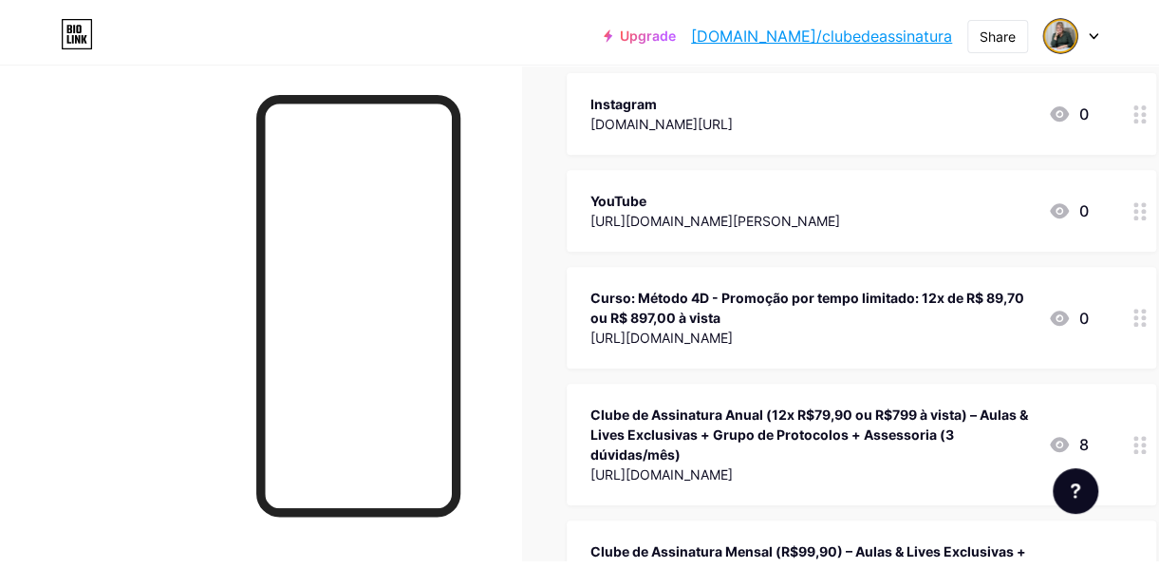
scroll to position [0, 0]
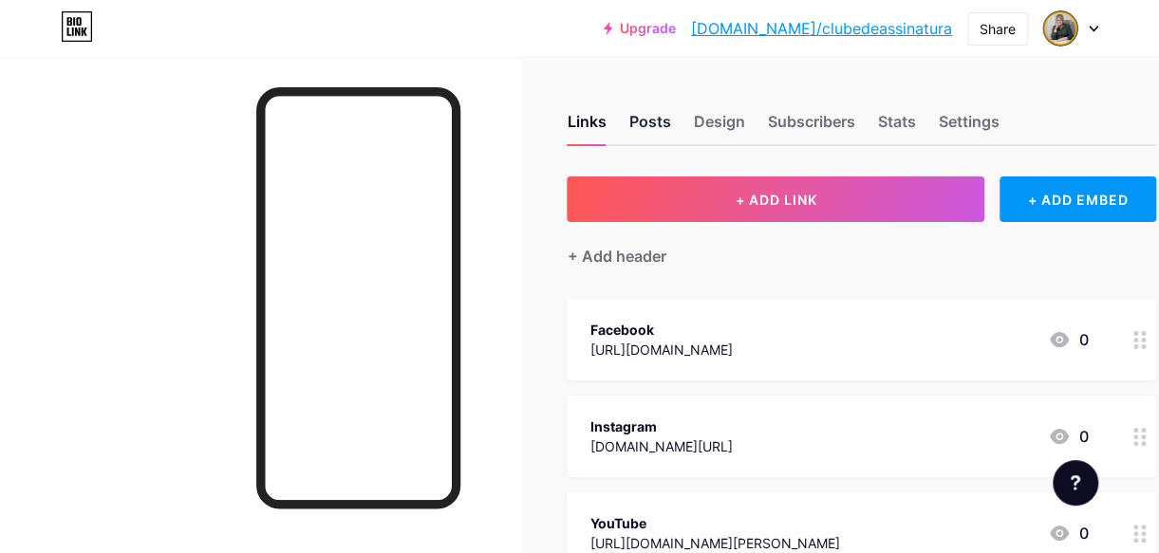
click at [658, 125] on div "Posts" at bounding box center [649, 127] width 42 height 34
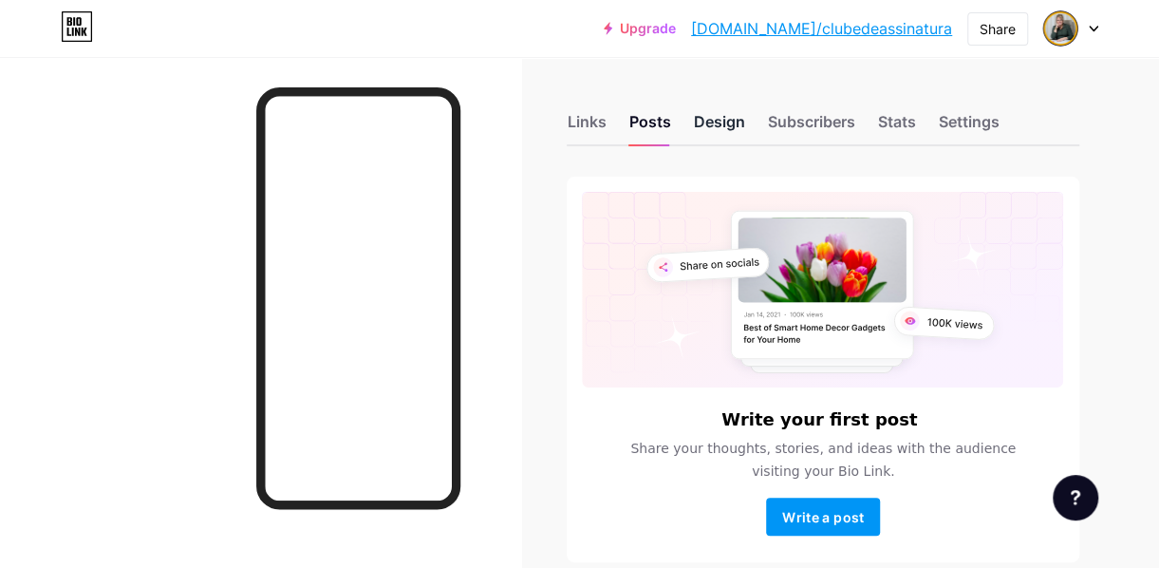
click at [719, 121] on div "Design" at bounding box center [718, 127] width 51 height 34
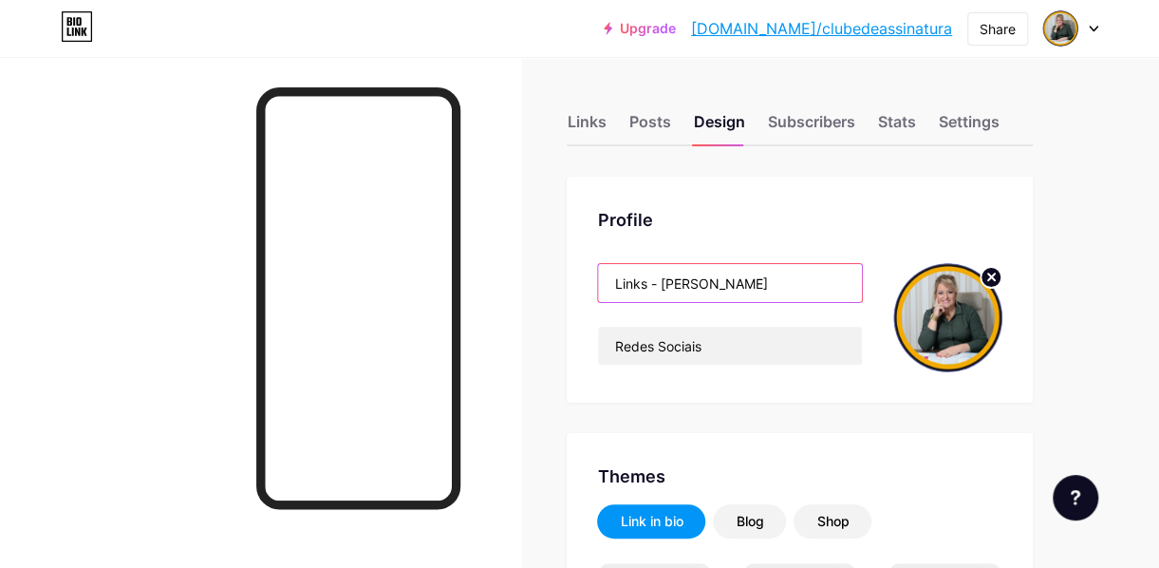
click at [641, 283] on input "Links - [PERSON_NAME]" at bounding box center [730, 283] width 264 height 38
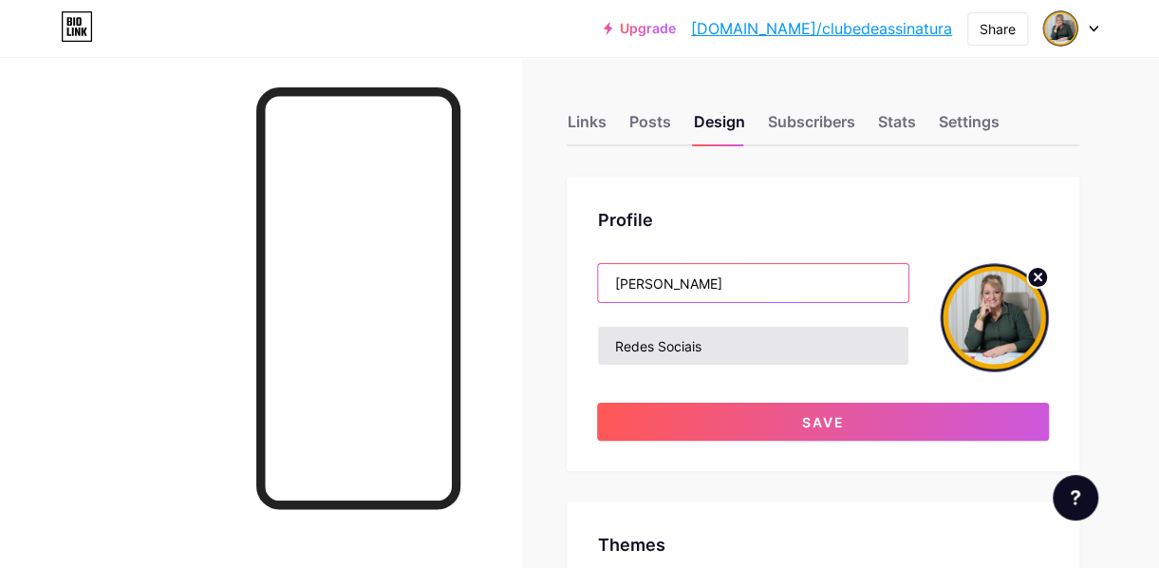
type input "[PERSON_NAME]"
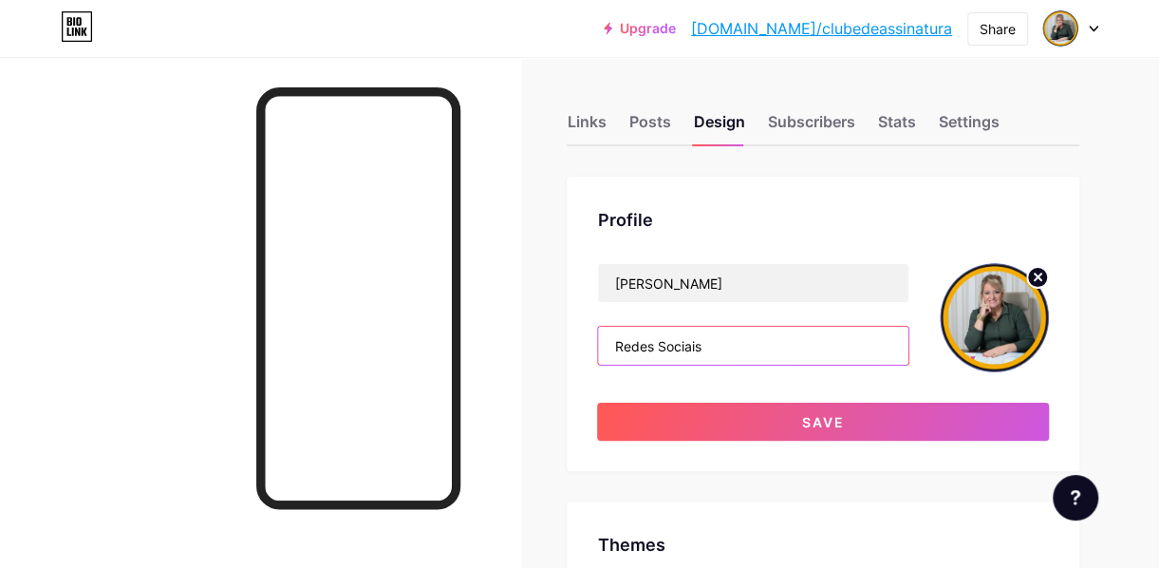
drag, startPoint x: 724, startPoint y: 345, endPoint x: 587, endPoint y: 345, distance: 137.6
click at [587, 345] on div "Profile [PERSON_NAME] Redes Sociais Save" at bounding box center [823, 324] width 513 height 294
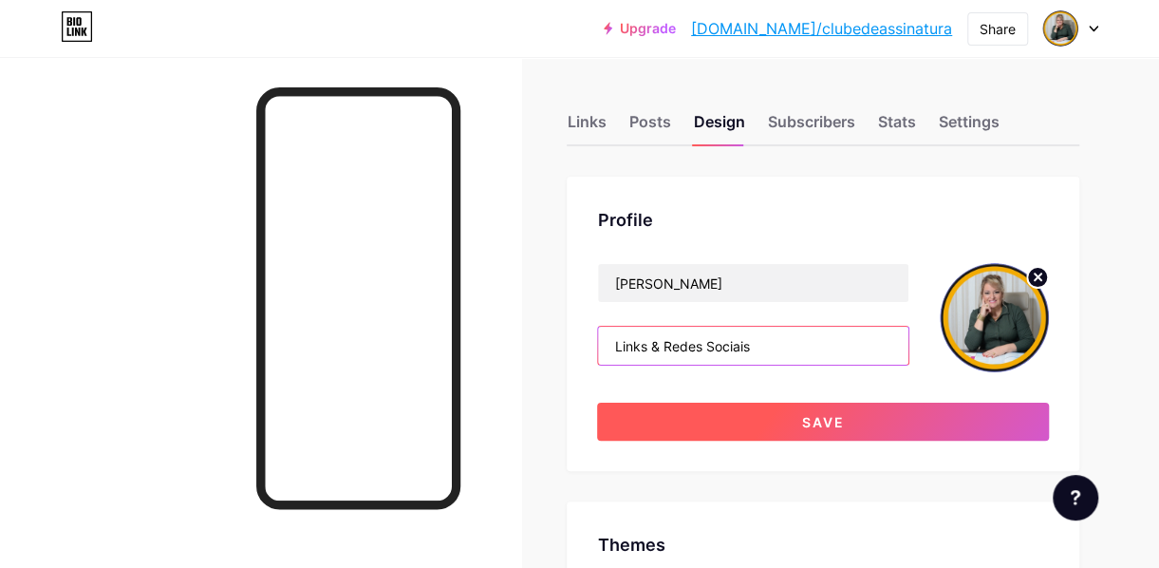
type input "Links & Redes Sociais"
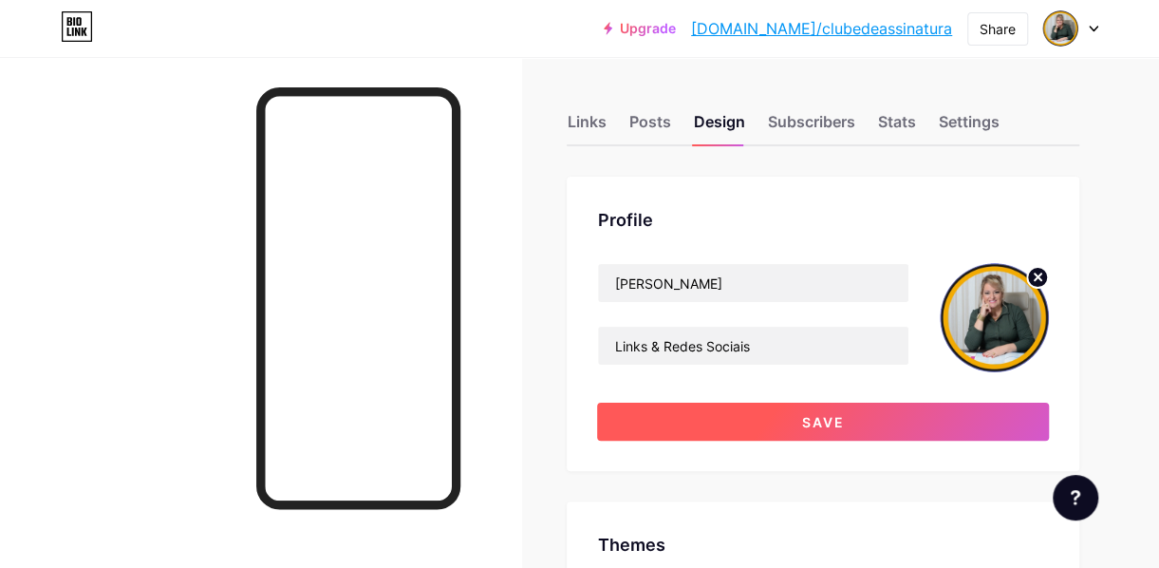
click at [902, 420] on button "Save" at bounding box center [823, 421] width 452 height 38
